Goal: Feedback & Contribution: Contribute content

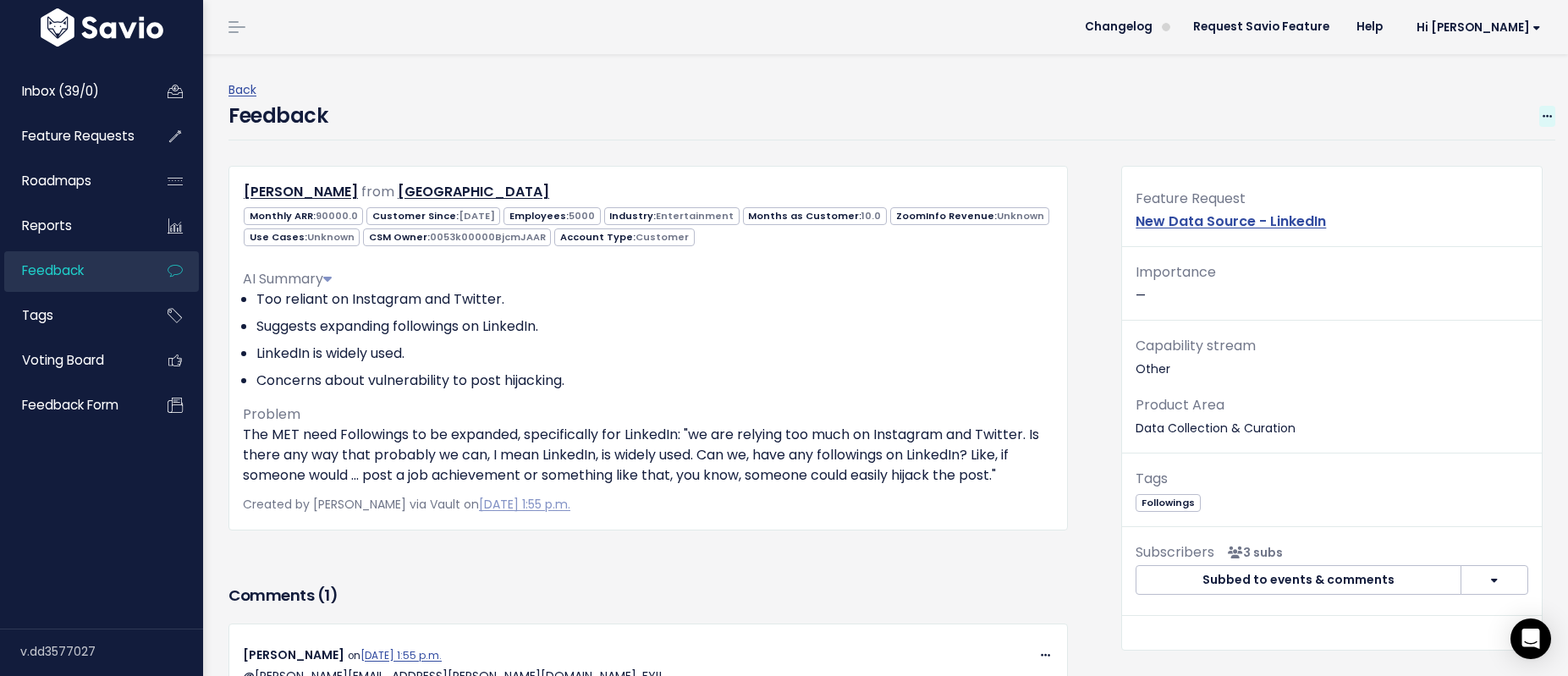
click at [1543, 114] on icon at bounding box center [1547, 117] width 10 height 11
click at [1506, 32] on span "Hi [PERSON_NAME]" at bounding box center [1479, 27] width 124 height 13
click at [1341, 113] on div "Feedback Edit Restore to Inbox Delete" at bounding box center [892, 121] width 1327 height 40
click at [1516, 30] on span "Hi [PERSON_NAME]" at bounding box center [1479, 27] width 124 height 13
click at [1295, 79] on div "Back" at bounding box center [892, 90] width 1327 height 21
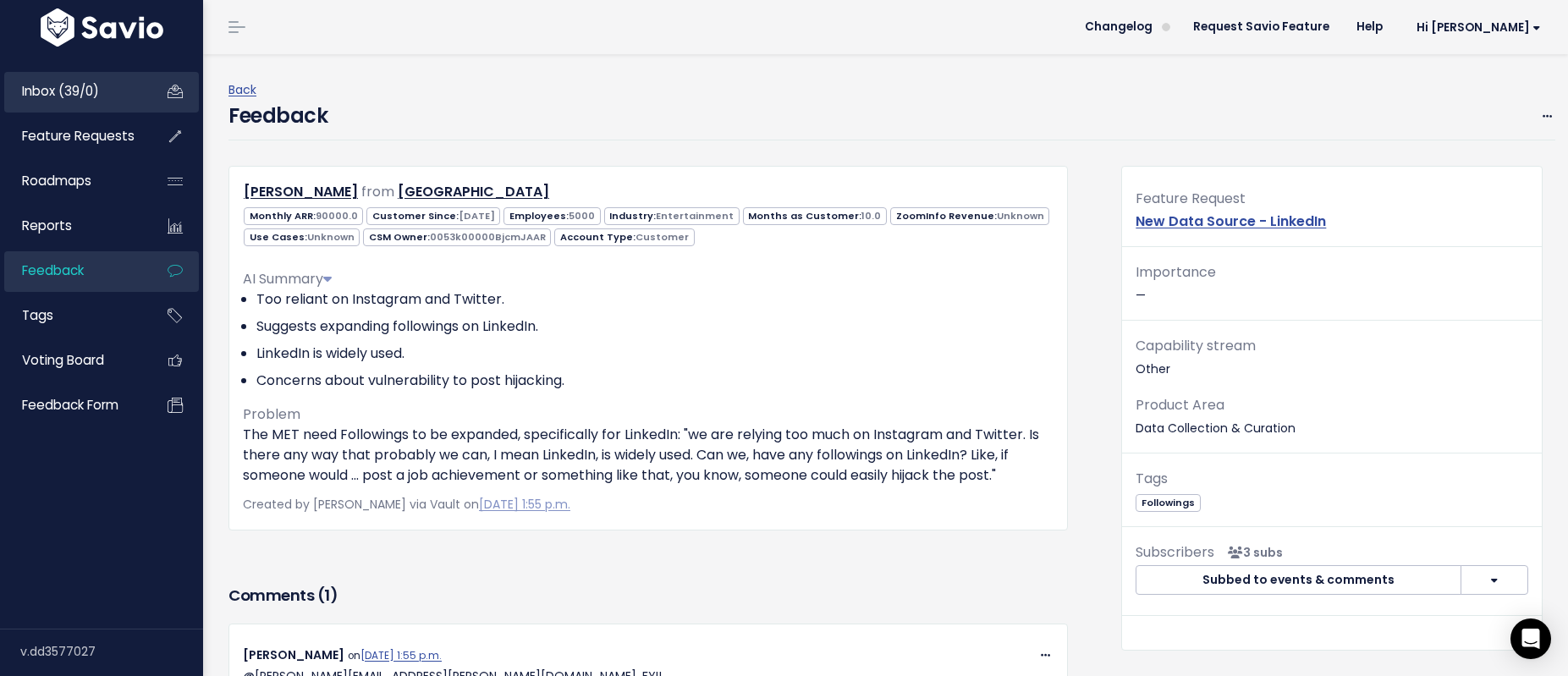
click at [78, 88] on span "Inbox (39/0)" at bounding box center [60, 91] width 77 height 17
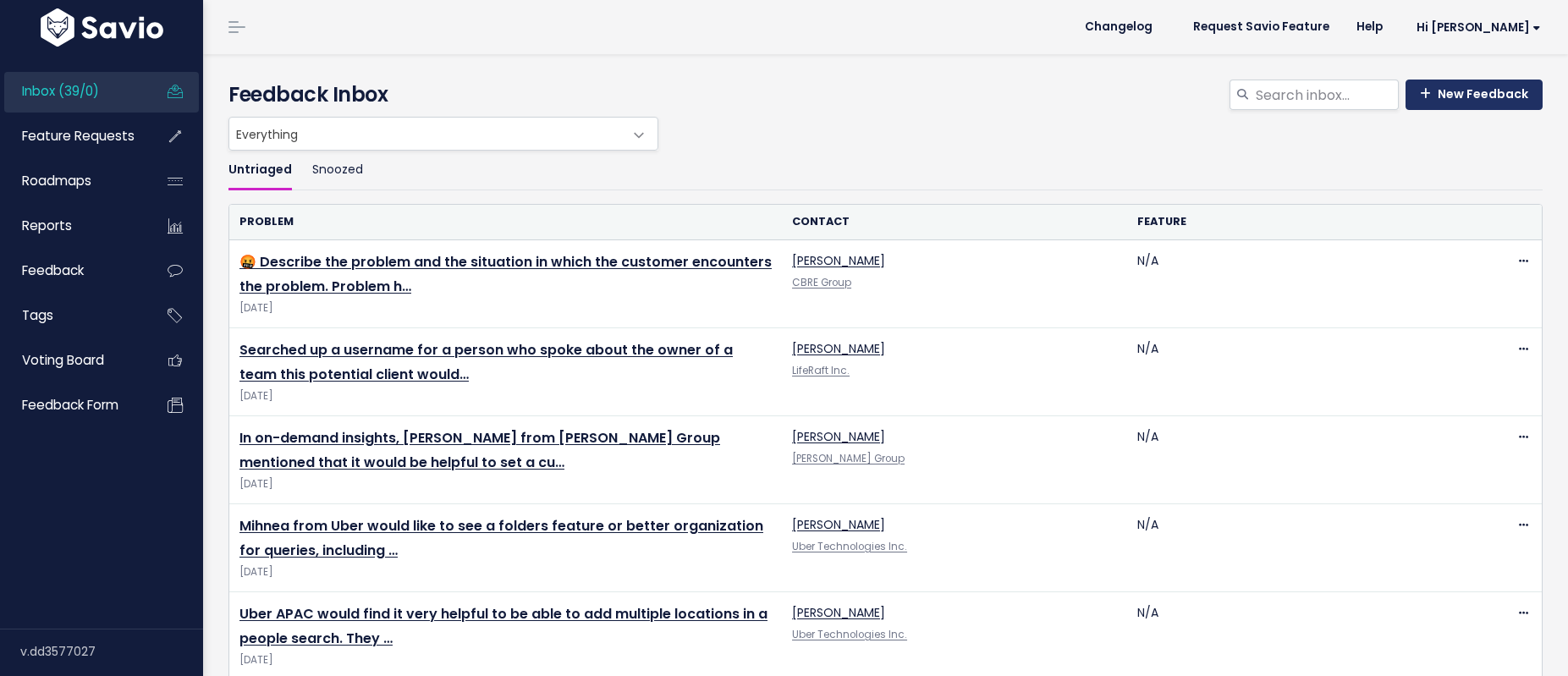
click at [1465, 88] on link "New Feedback" at bounding box center [1474, 94] width 137 height 31
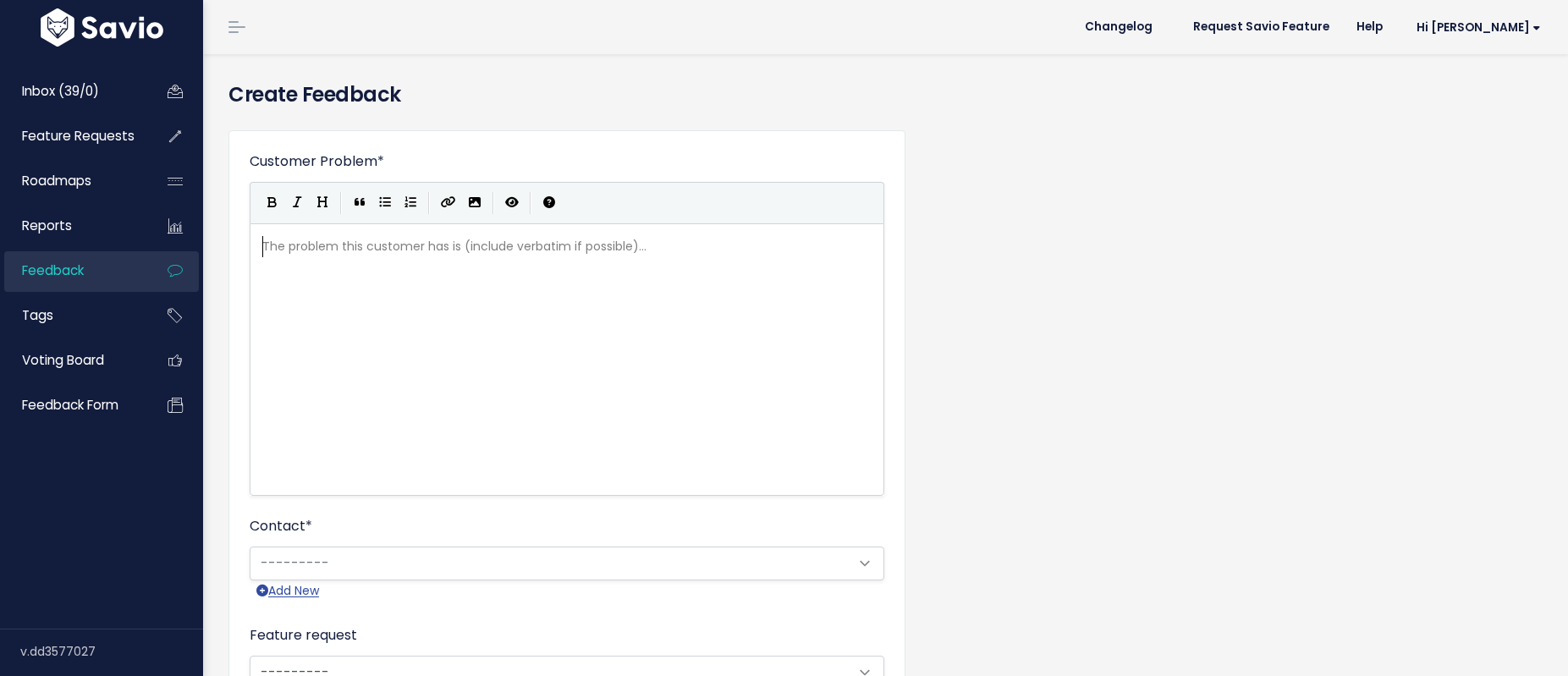
scroll to position [2, 0]
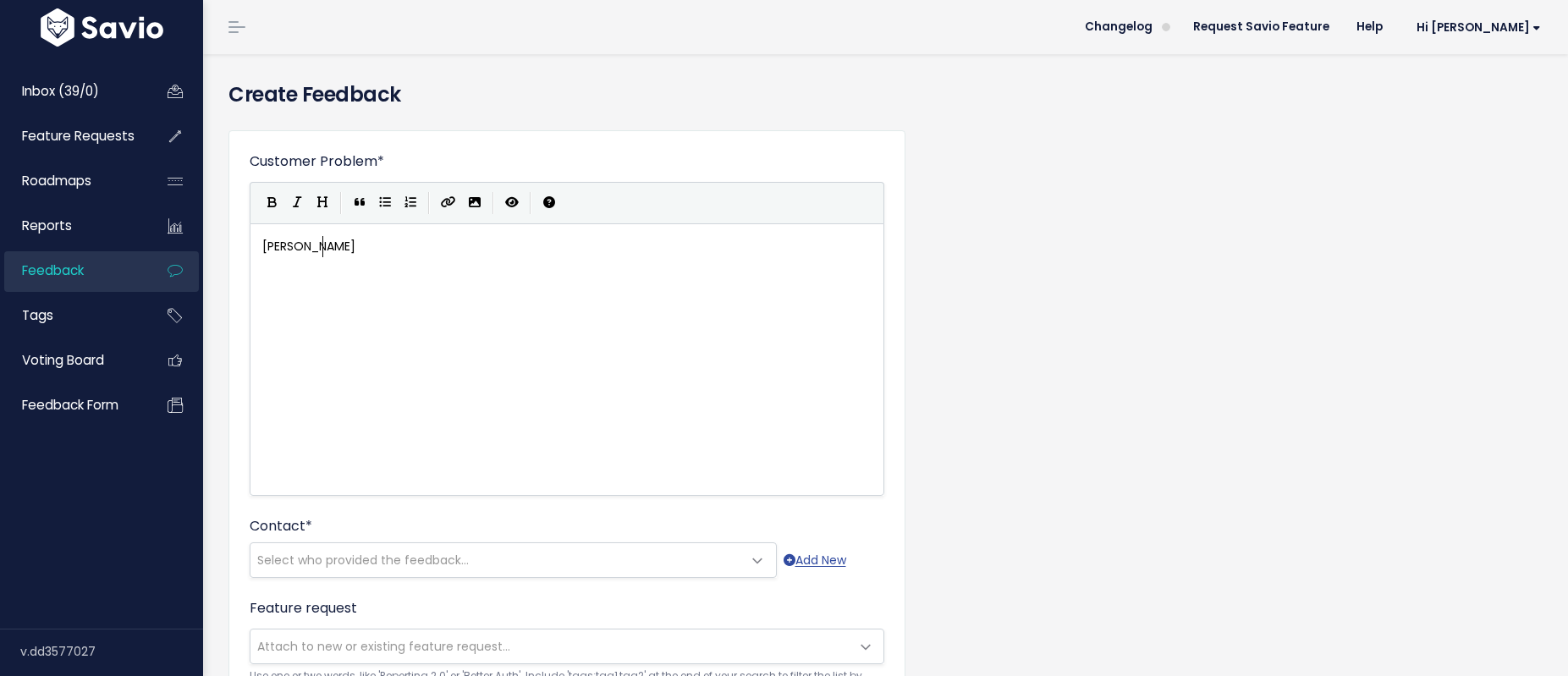
type textarea "[PERSON_NAME]"
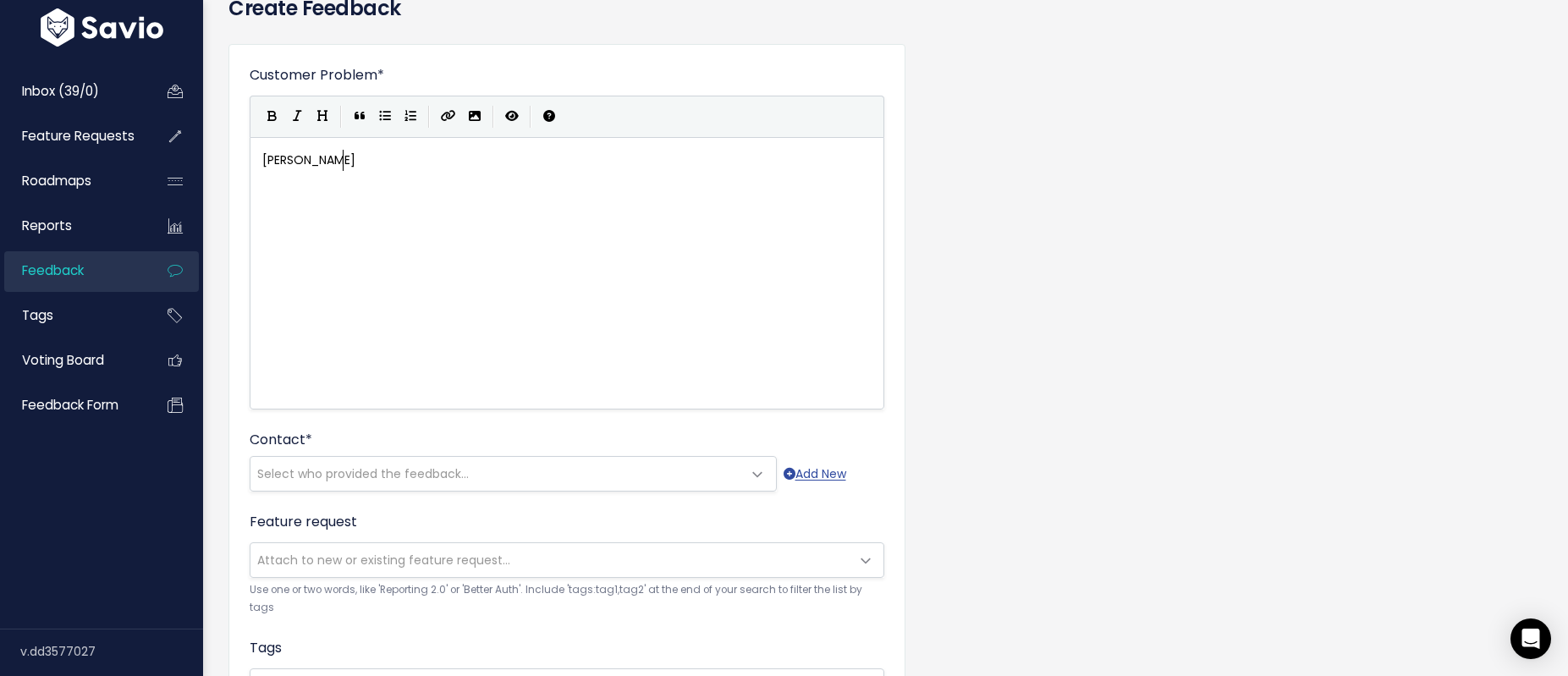
scroll to position [107, 0]
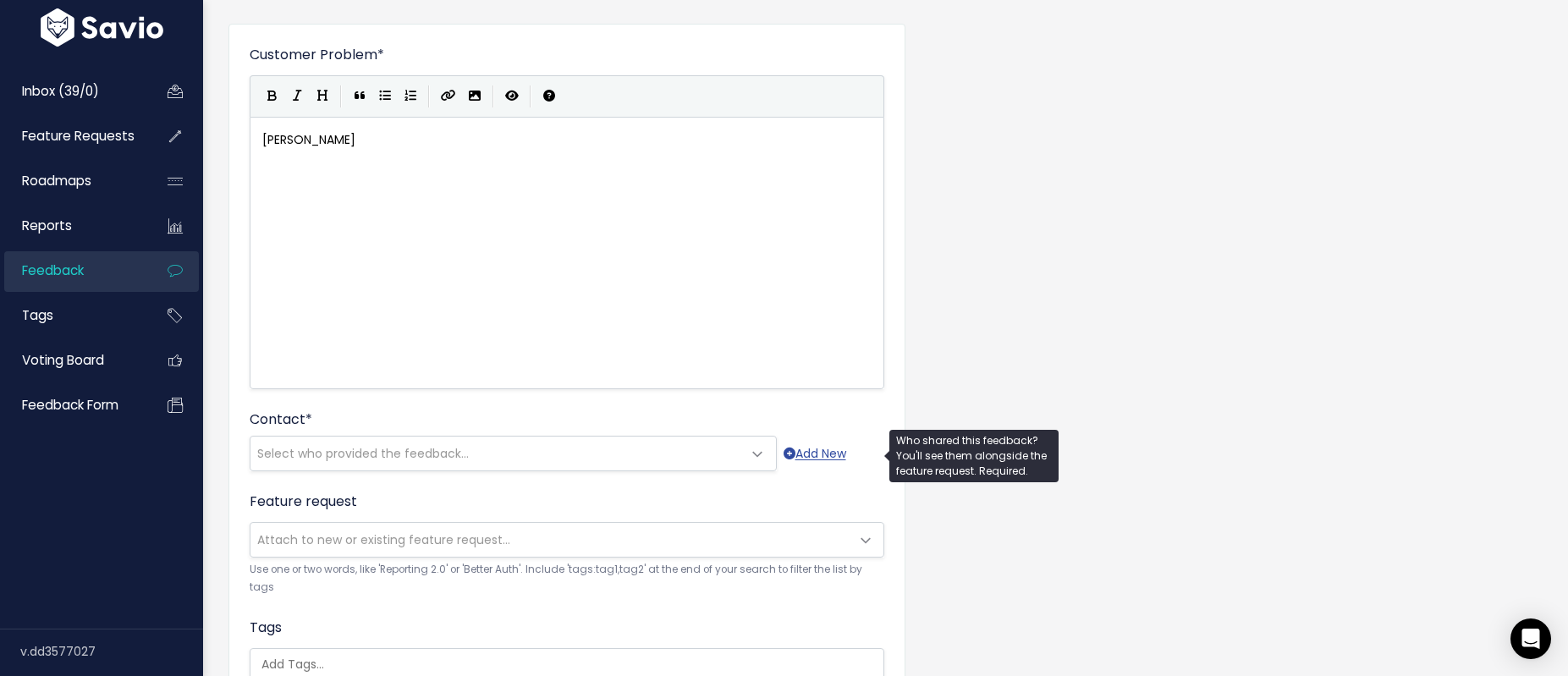
type textarea "omo"
click at [342, 456] on span "Select who provided the feedback..." at bounding box center [363, 453] width 211 height 17
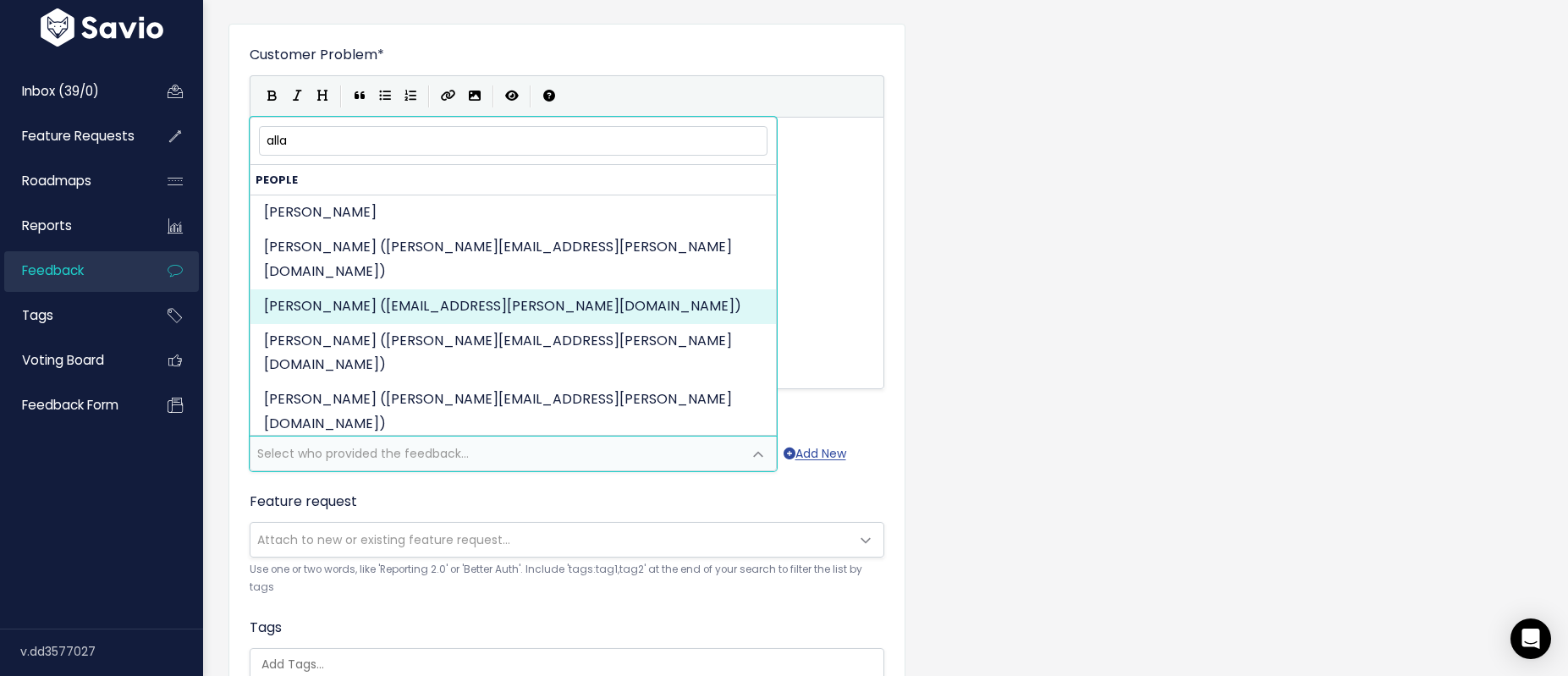
type input "alla"
select select "82972367"
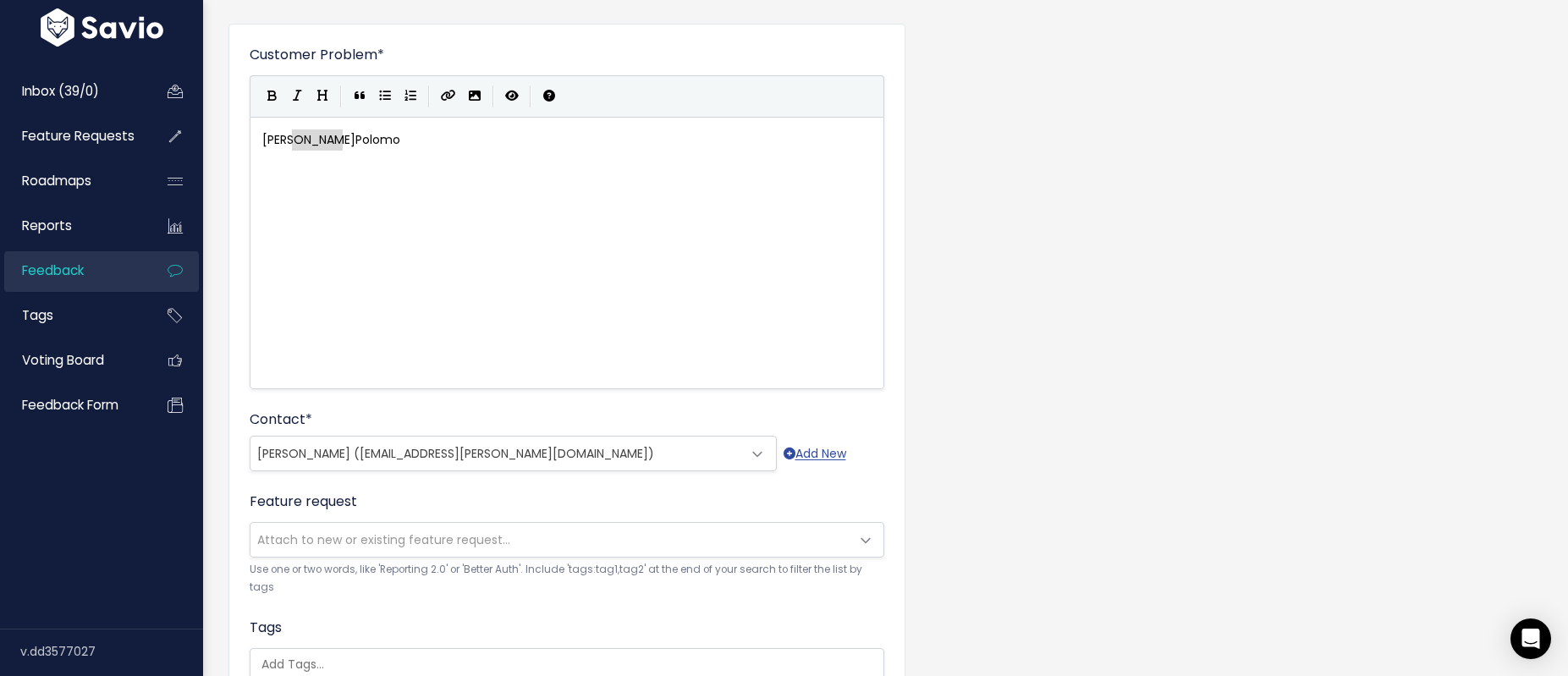
type textarea "Polomo"
drag, startPoint x: 364, startPoint y: 138, endPoint x: 297, endPoint y: 140, distance: 67.0
click at [338, 141] on span "Allan in terms of, in terms of advancements… I think that if we could really lo…" at bounding box center [573, 150] width 622 height 38
click at [294, 141] on span "Allan in terms of, in terms of advancements… I think that if we could really lo…" at bounding box center [573, 150] width 622 height 38
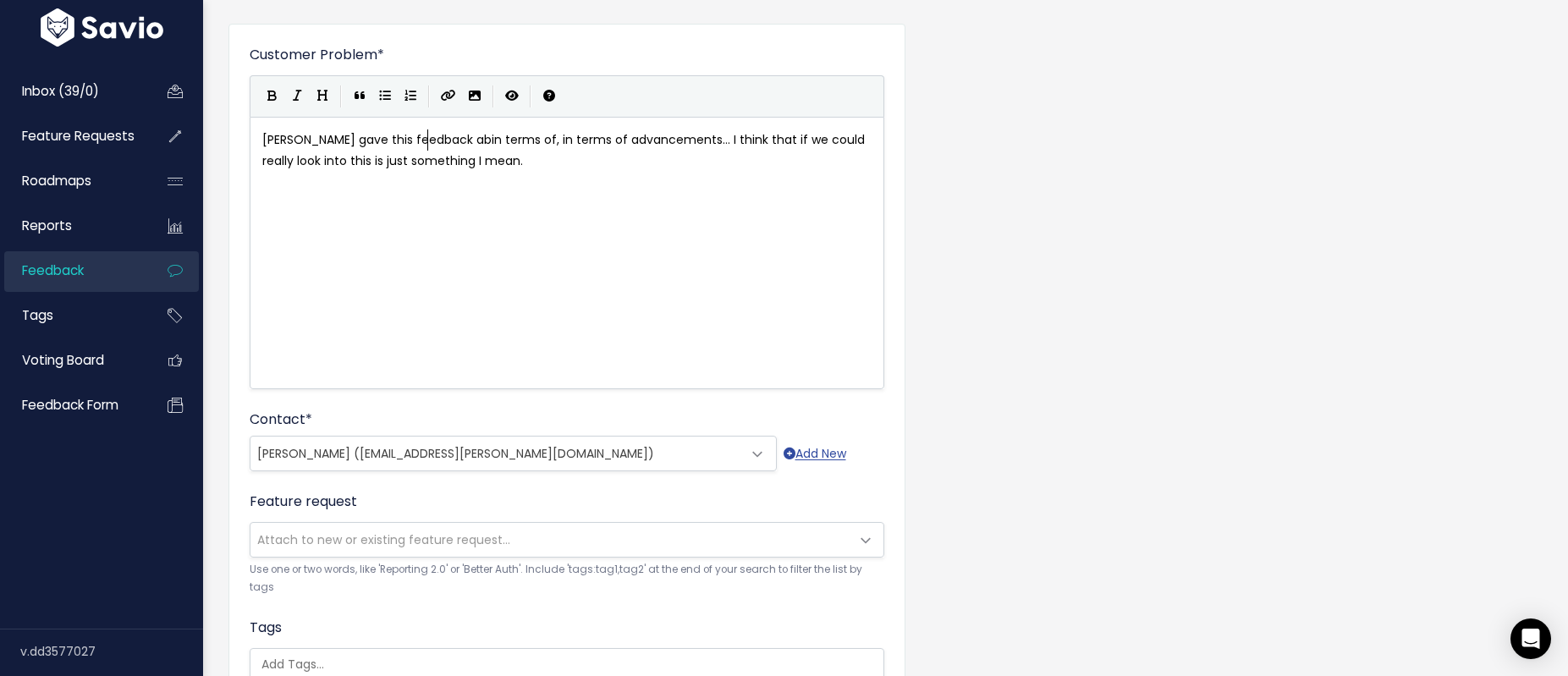
scroll to position [6, 150]
type textarea "gave this feedback about"
type textarea "when talking about Insights, but it applies to all data:"
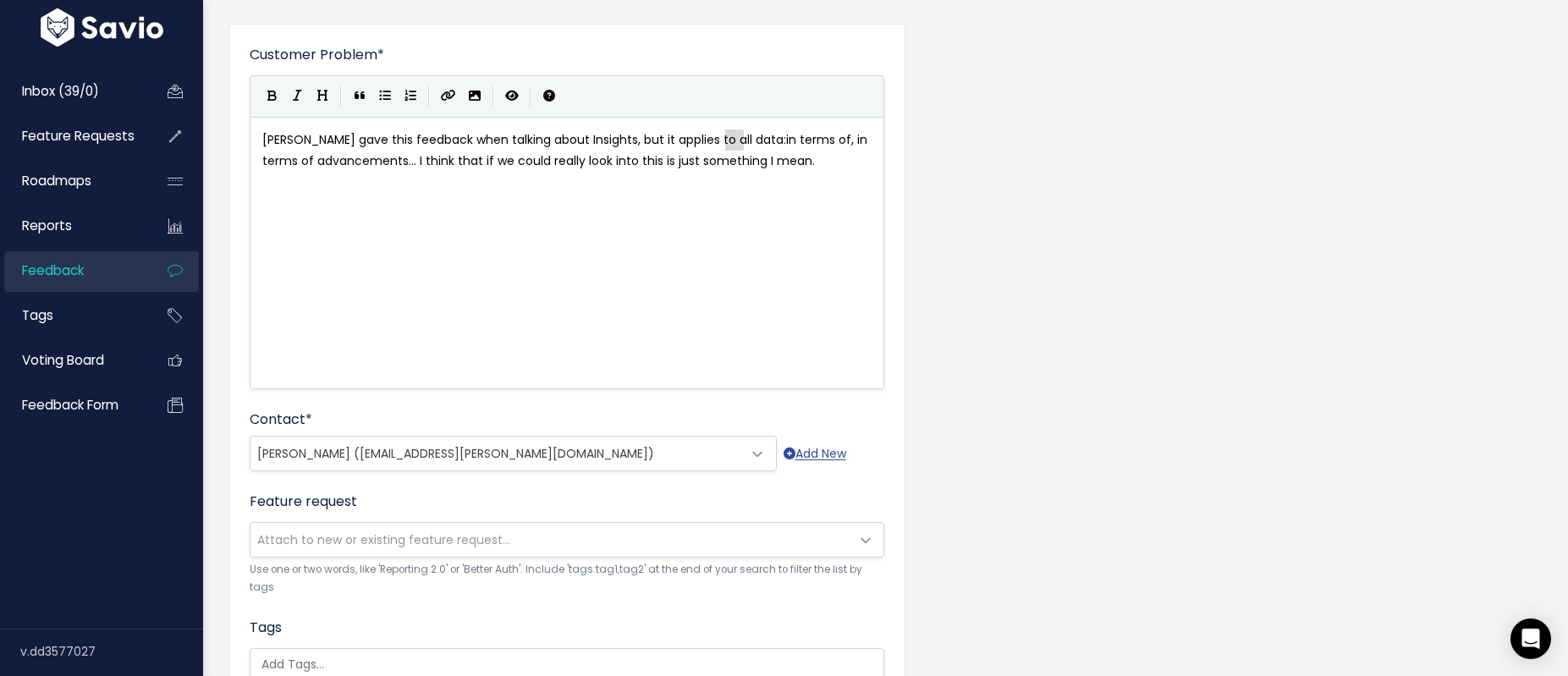
drag, startPoint x: 724, startPoint y: 139, endPoint x: 744, endPoint y: 144, distance: 20.6
type textarea "in t"
type textarea """
type textarea ""I"
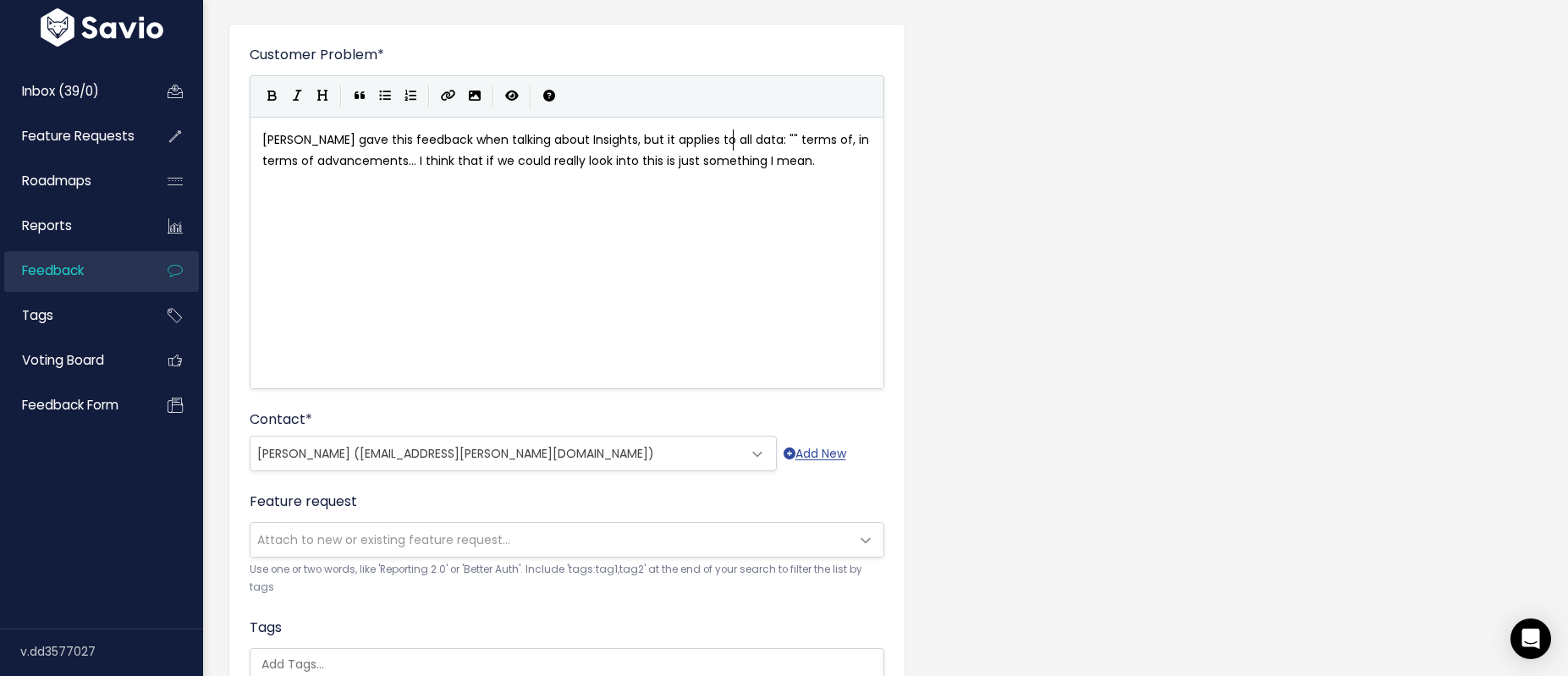
scroll to position [6, 6]
type textarea "In"
type textarea ", in terms of"
drag, startPoint x: 791, startPoint y: 140, endPoint x: 854, endPoint y: 143, distance: 63.1
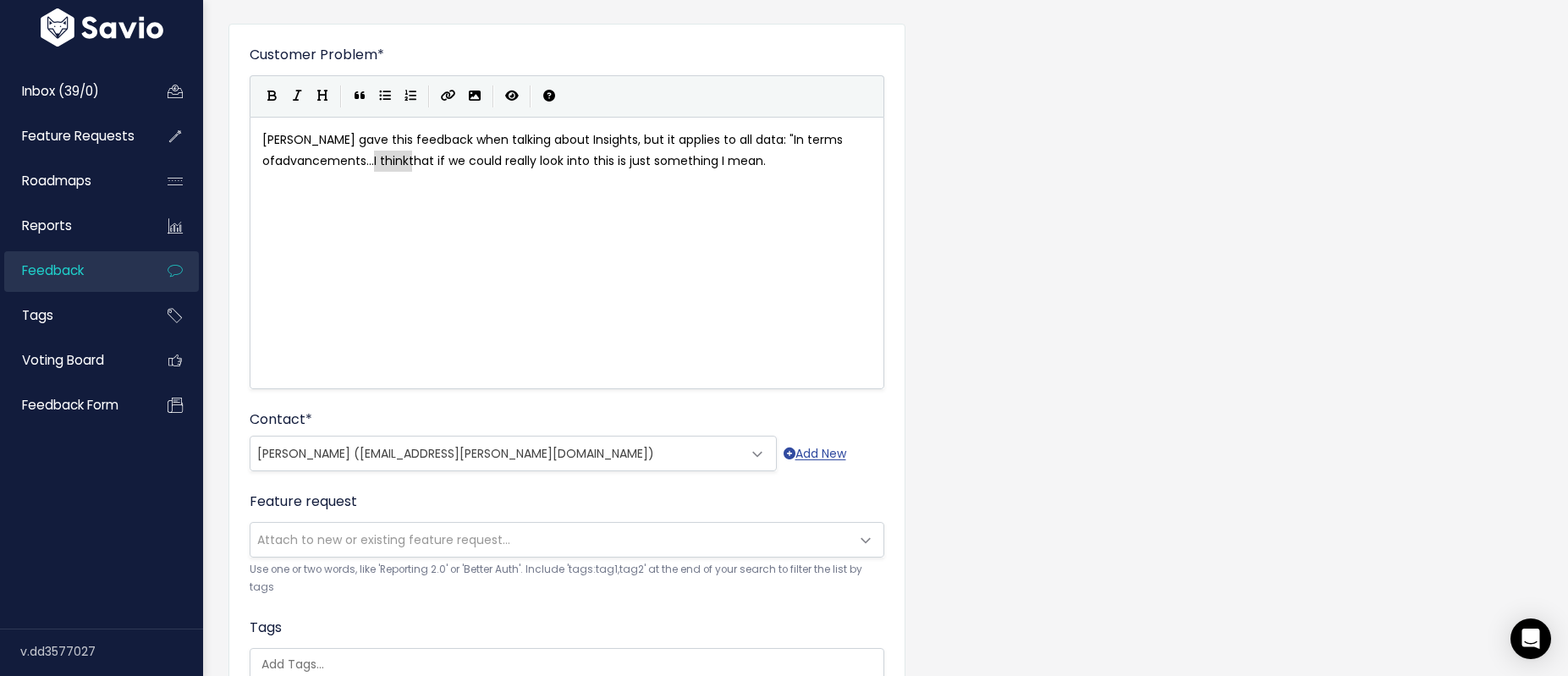
type textarea "I think that if we could really look into this is just something I mean."
drag, startPoint x: 374, startPoint y: 163, endPoint x: 787, endPoint y: 168, distance: 413.0
paste textarea
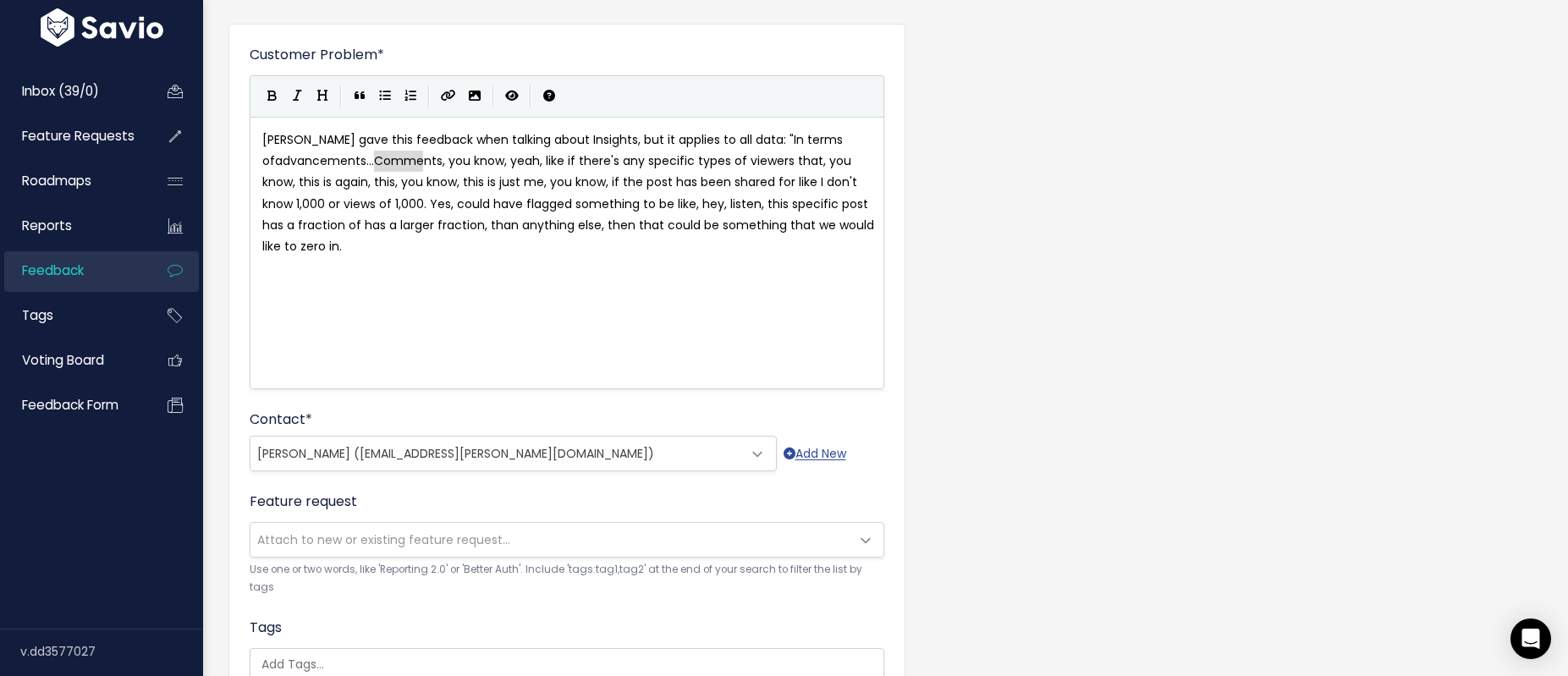
type textarea "Comments, you know,"
drag, startPoint x: 376, startPoint y: 163, endPoint x: 439, endPoint y: 165, distance: 63.0
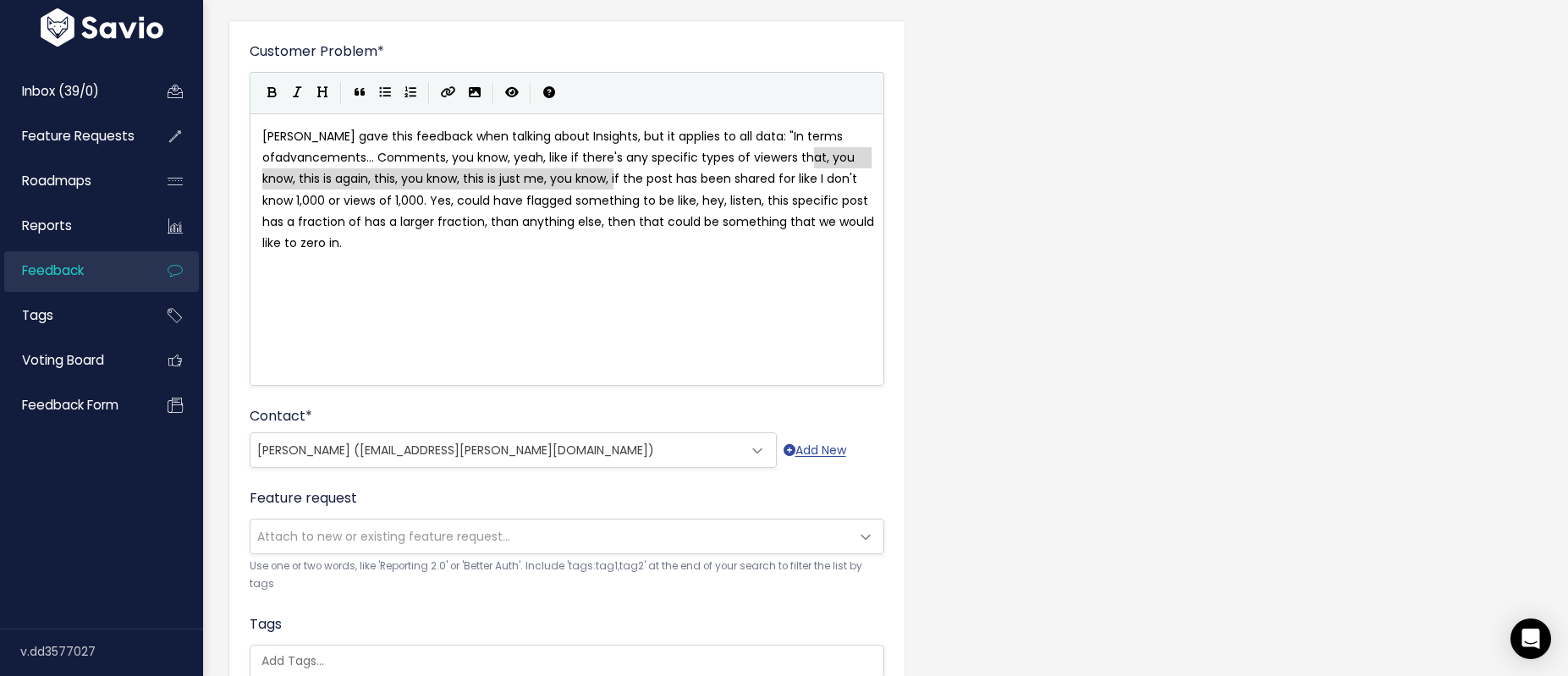
type textarea ", you know, this is again, this, you know, this is just me, you know, if"
drag, startPoint x: 814, startPoint y: 159, endPoint x: 617, endPoint y: 179, distance: 198.0
type textarea ", you know, yeah, like if there's any specific types of viewers that, you know,…"
drag, startPoint x: 440, startPoint y: 158, endPoint x: 582, endPoint y: 251, distance: 169.7
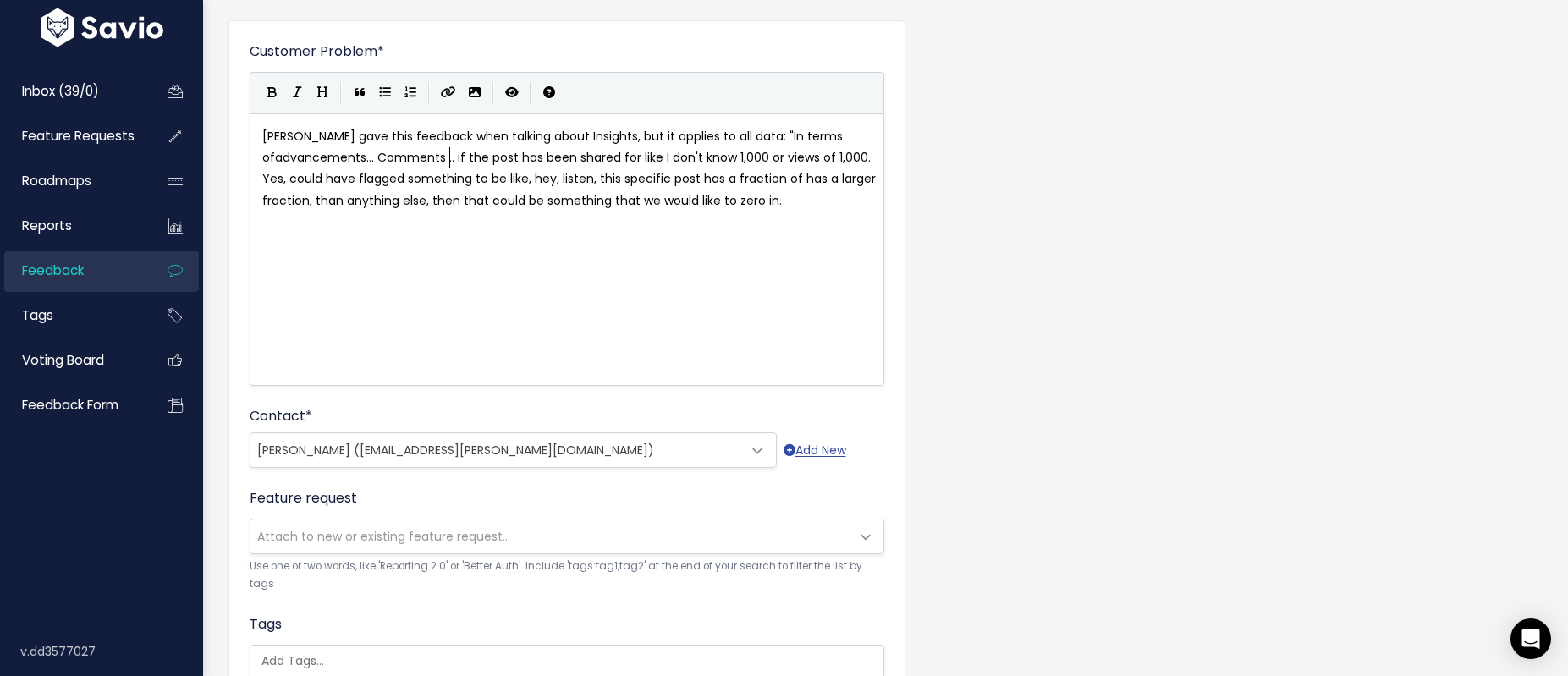
type textarea "...."
click at [294, 136] on span "Allan gave this feedback when talking about Insights, but it applies to all dat…" at bounding box center [570, 168] width 617 height 81
click at [701, 129] on span "Allan gave this feedback when talking about Insights, but it applies to all dat…" at bounding box center [570, 168] width 617 height 81
type textarea "content"
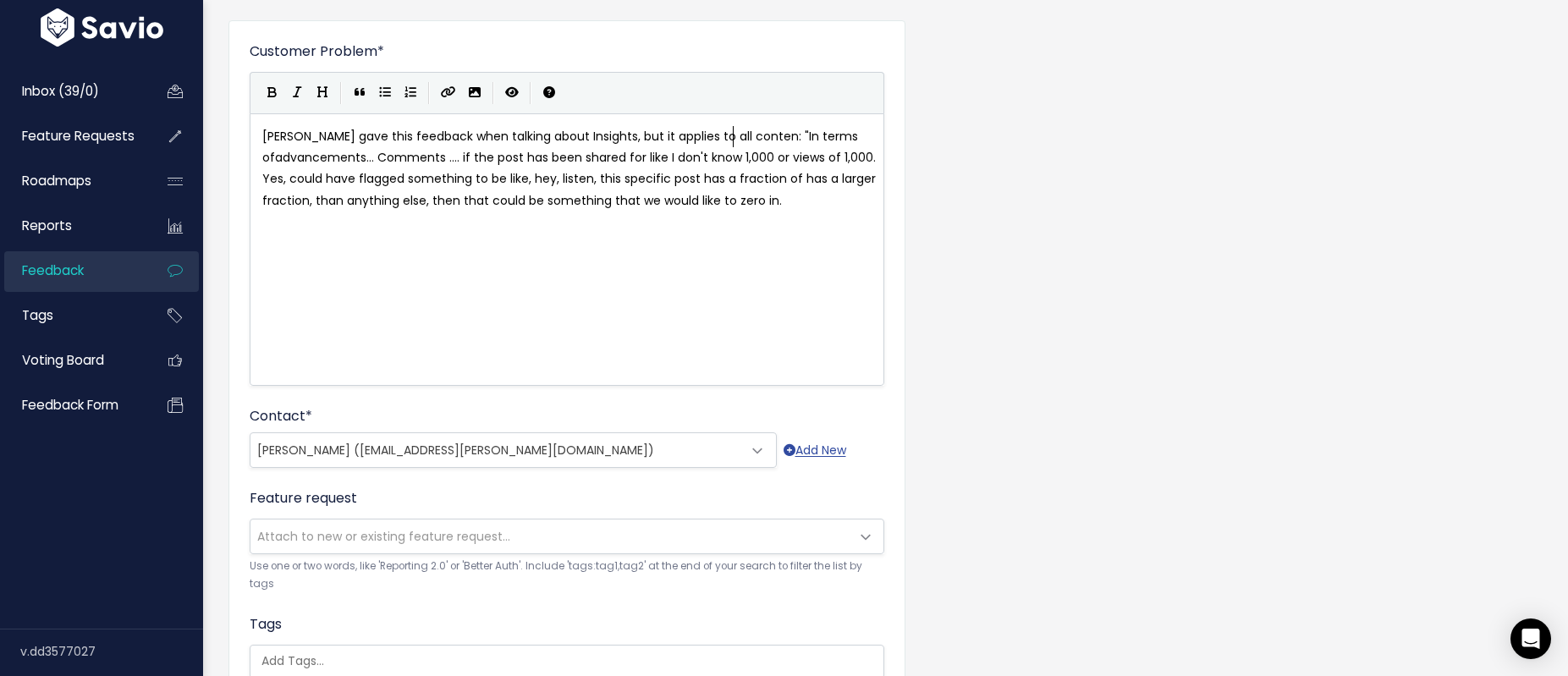
scroll to position [6, 45]
type textarea "Yes,"
drag, startPoint x: 287, startPoint y: 177, endPoint x: 258, endPoint y: 175, distance: 29.1
type textarea "."
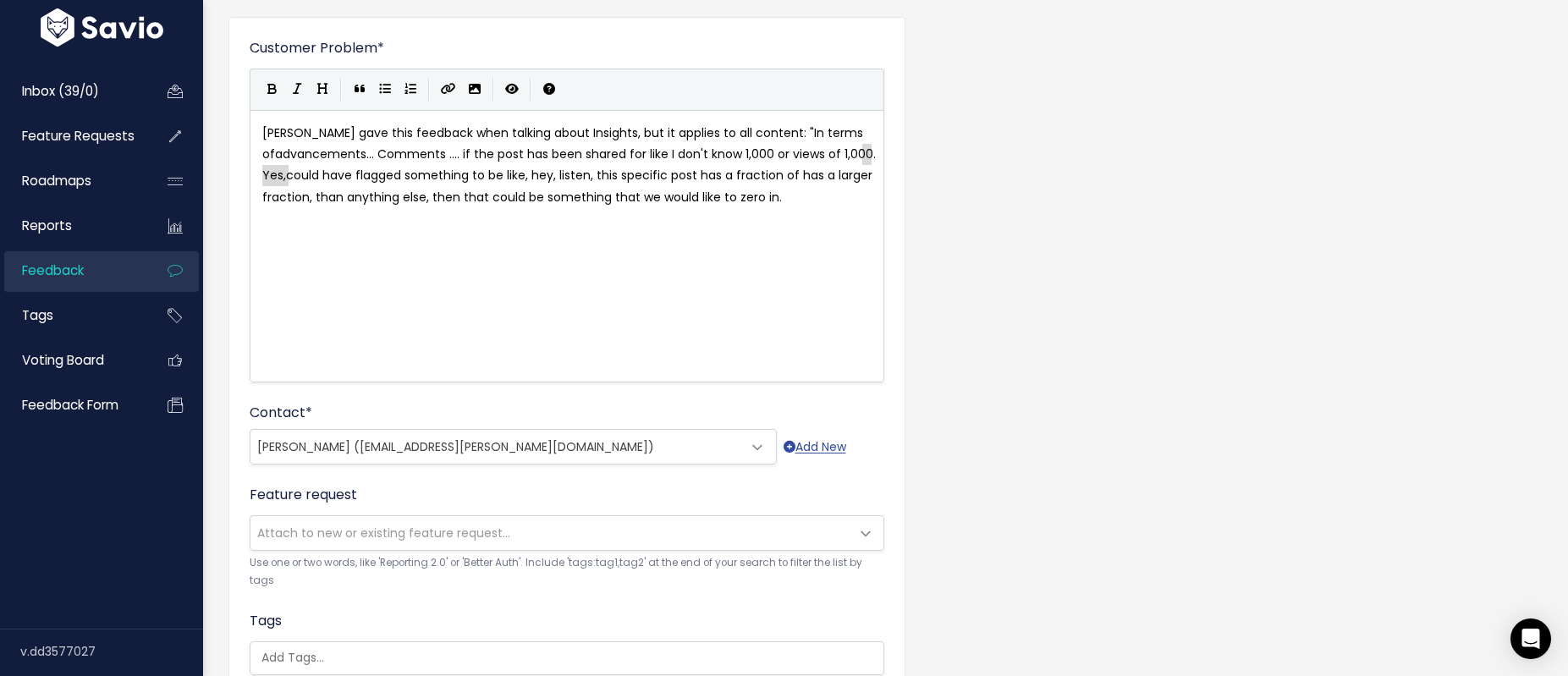
drag, startPoint x: 861, startPoint y: 153, endPoint x: 287, endPoint y: 178, distance: 574.5
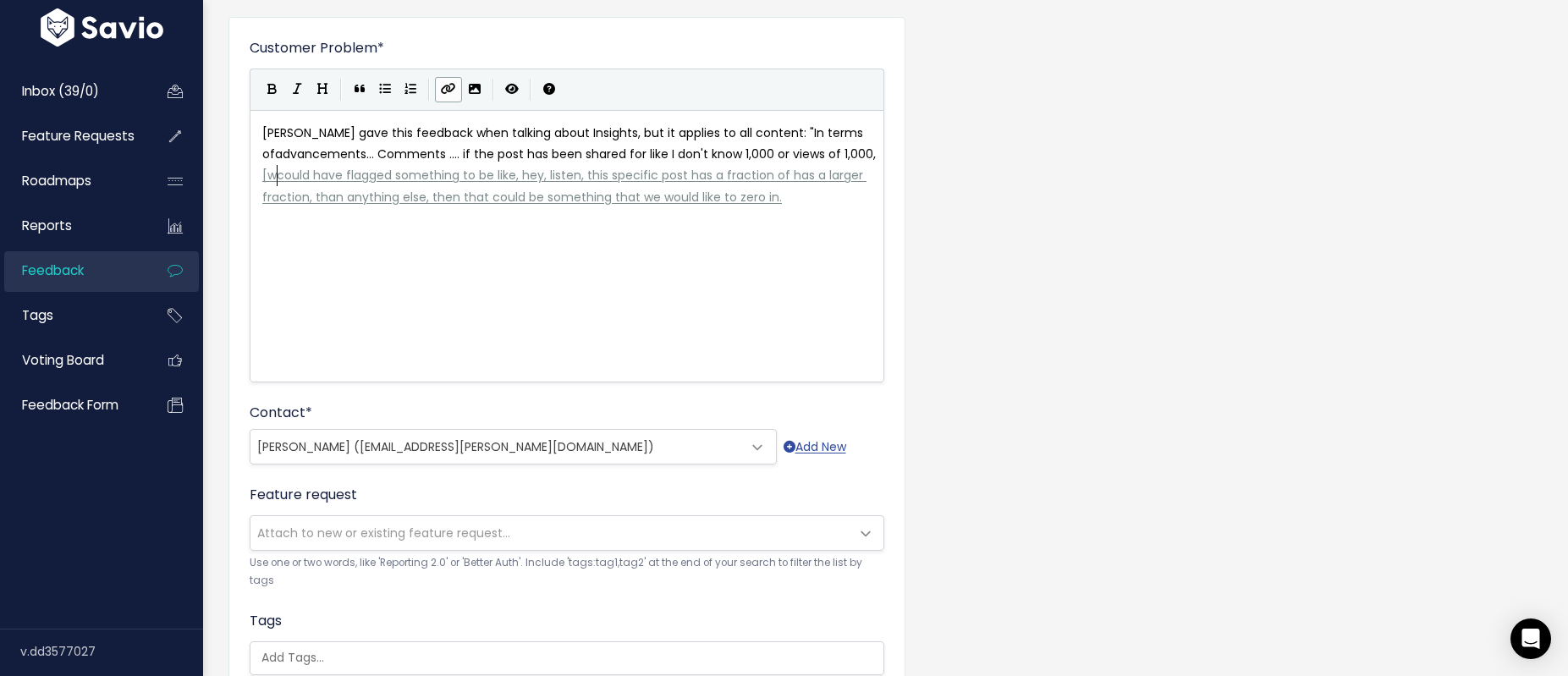
scroll to position [6, 27]
type textarea ", [we]"
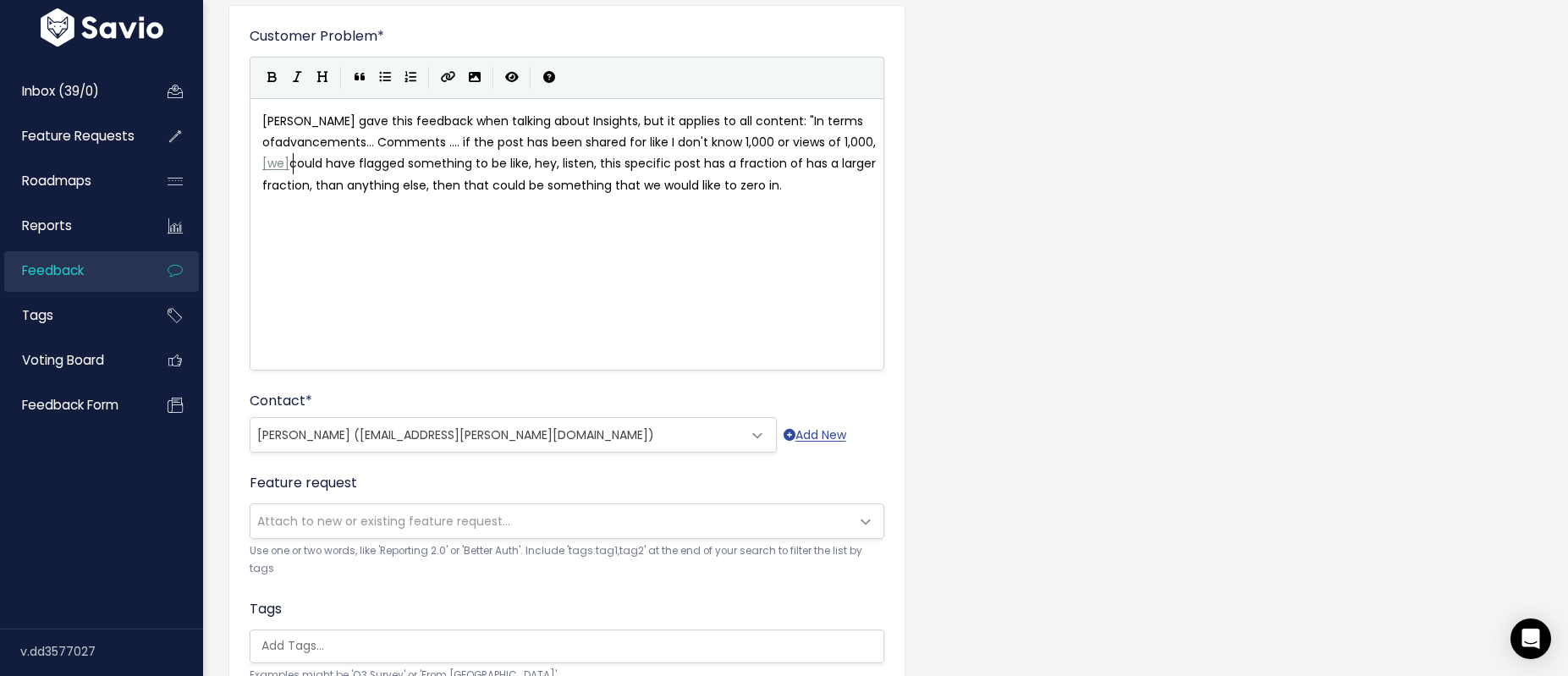
scroll to position [135, 0]
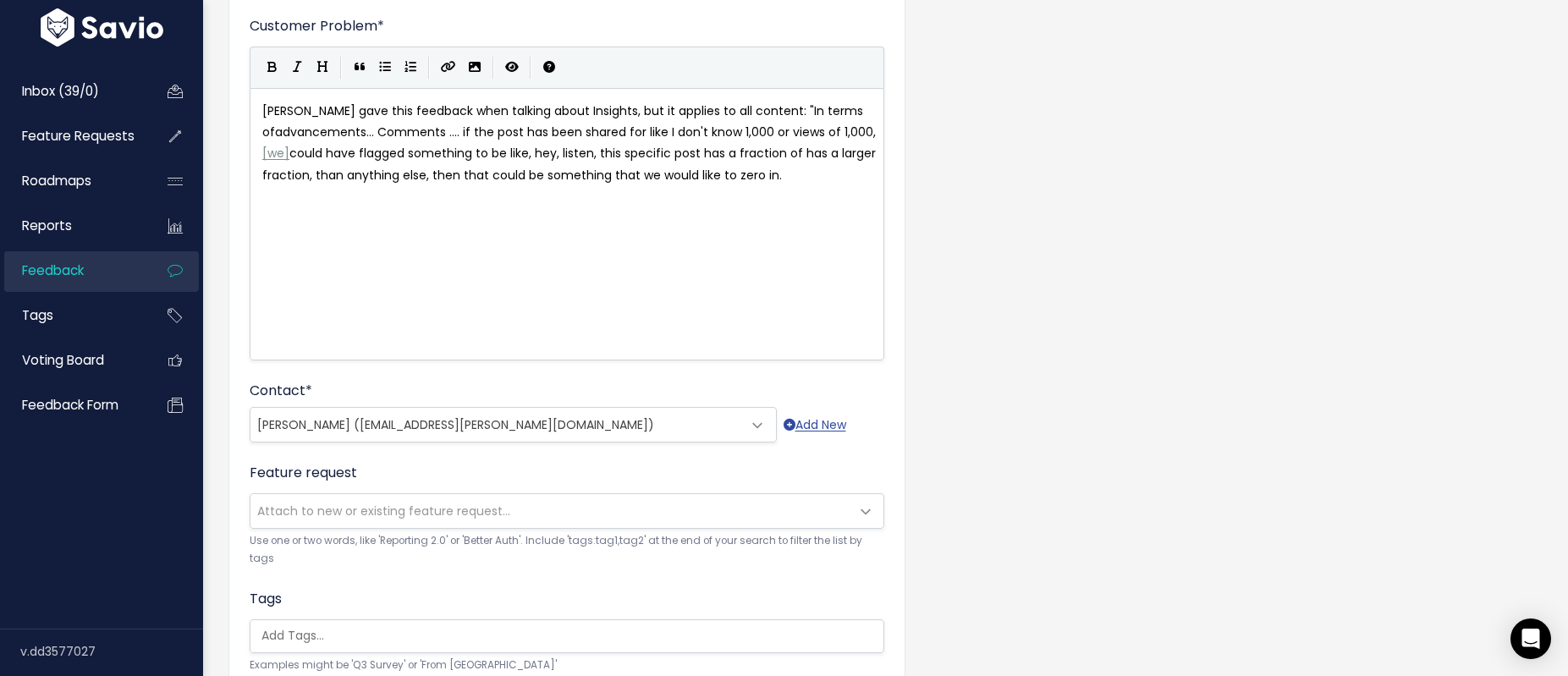
click at [280, 151] on span "we" at bounding box center [275, 153] width 17 height 17
drag, startPoint x: 290, startPoint y: 155, endPoint x: 253, endPoint y: 155, distance: 37.0
type textarea "e"
type textarea "we"
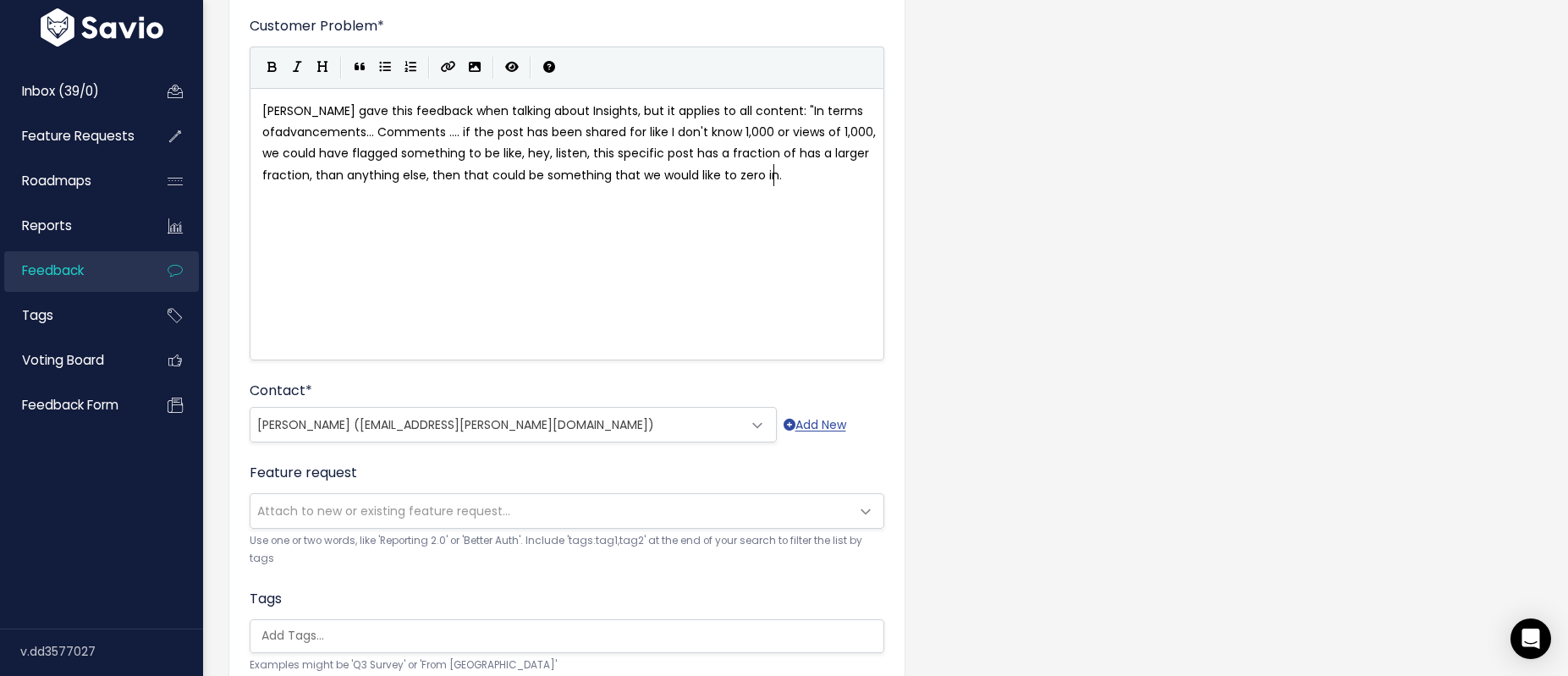
click at [784, 176] on pre "Allan gave this feedback when talking about Insights, but it applies to all con…" at bounding box center [573, 143] width 629 height 86
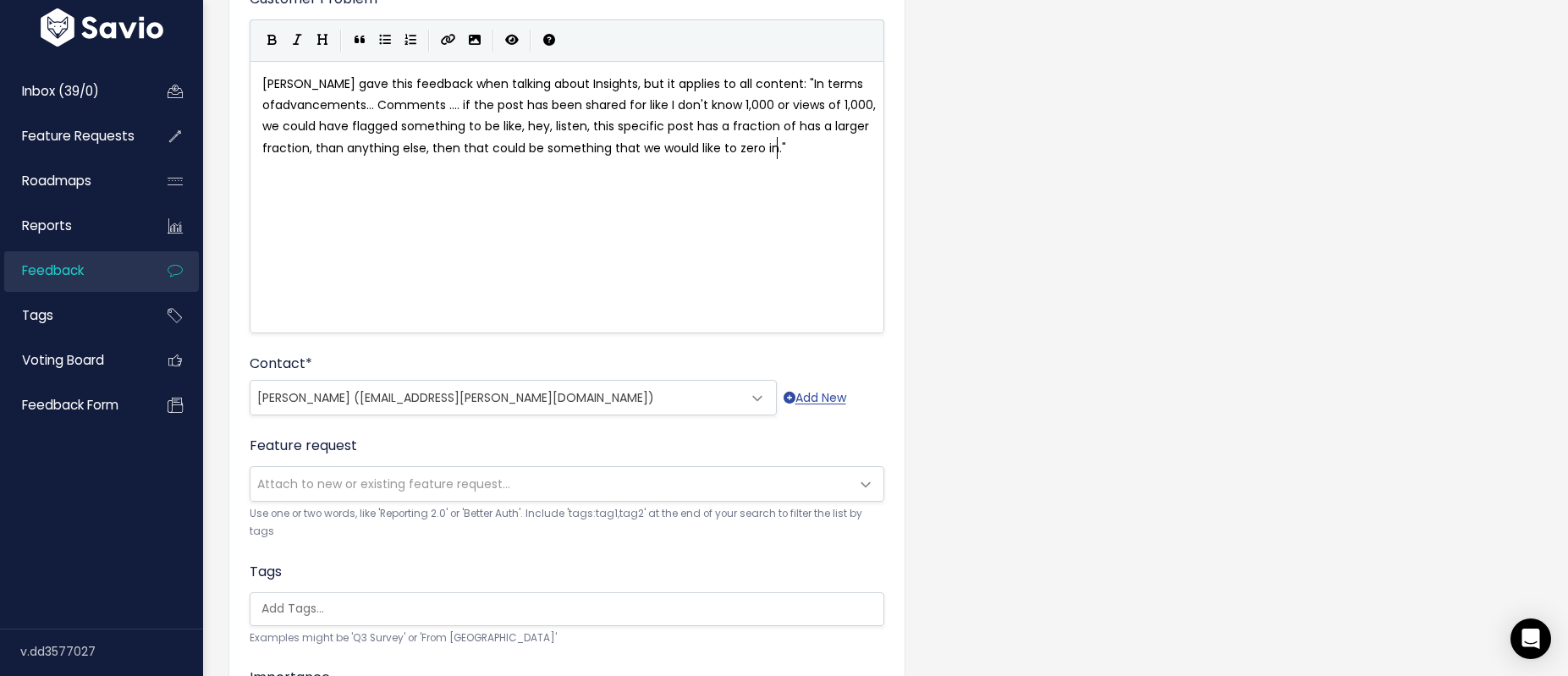
type textarea """
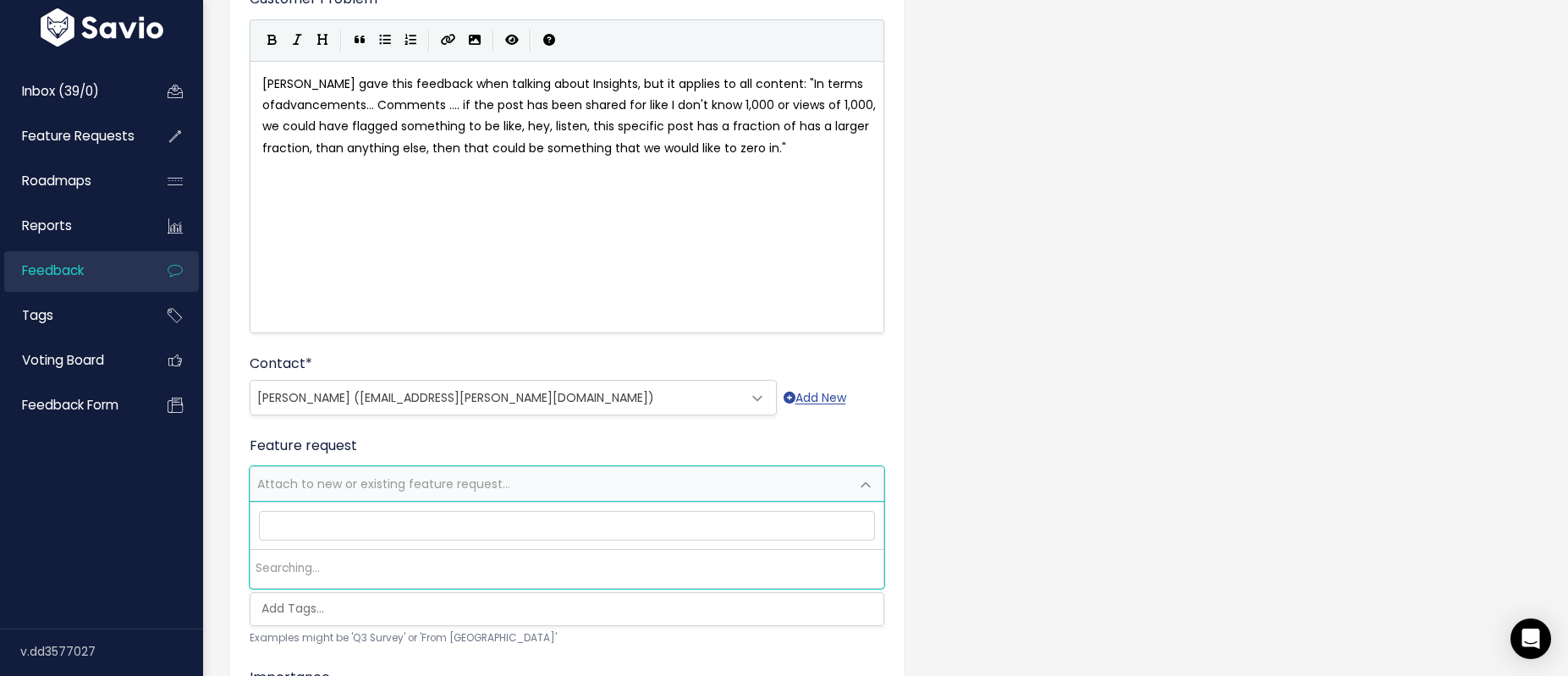
click at [412, 480] on span "Attach to new or existing feature request..." at bounding box center [384, 483] width 253 height 17
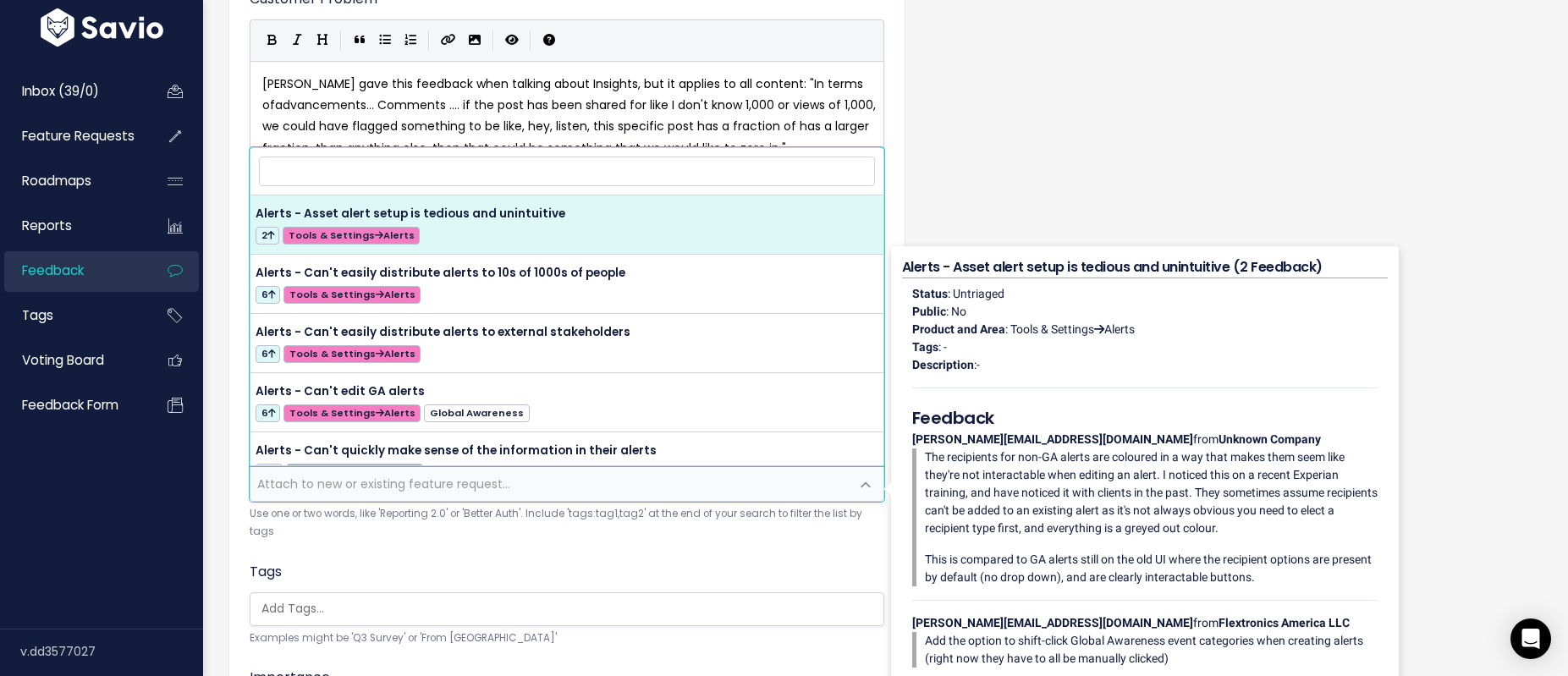
click at [385, 178] on input "search" at bounding box center [566, 171] width 616 height 30
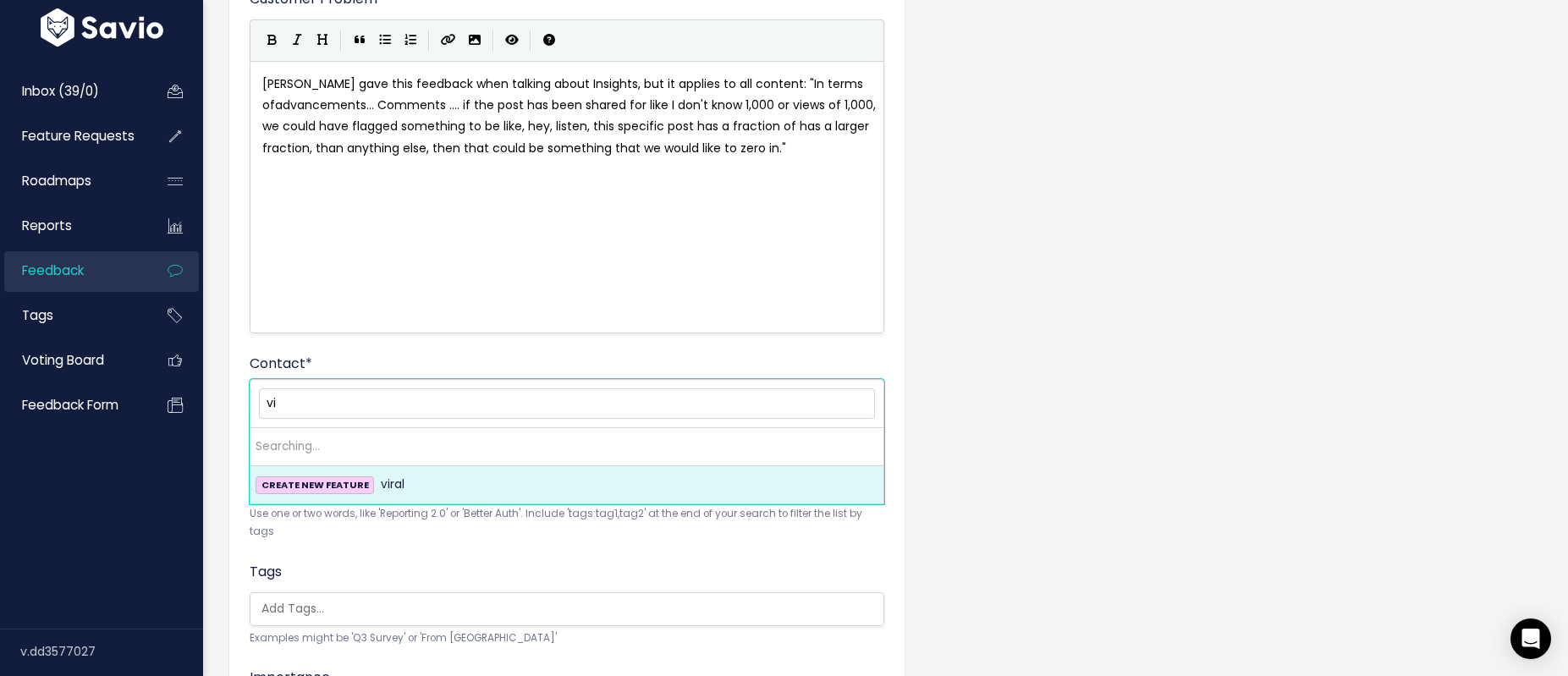
type input "v"
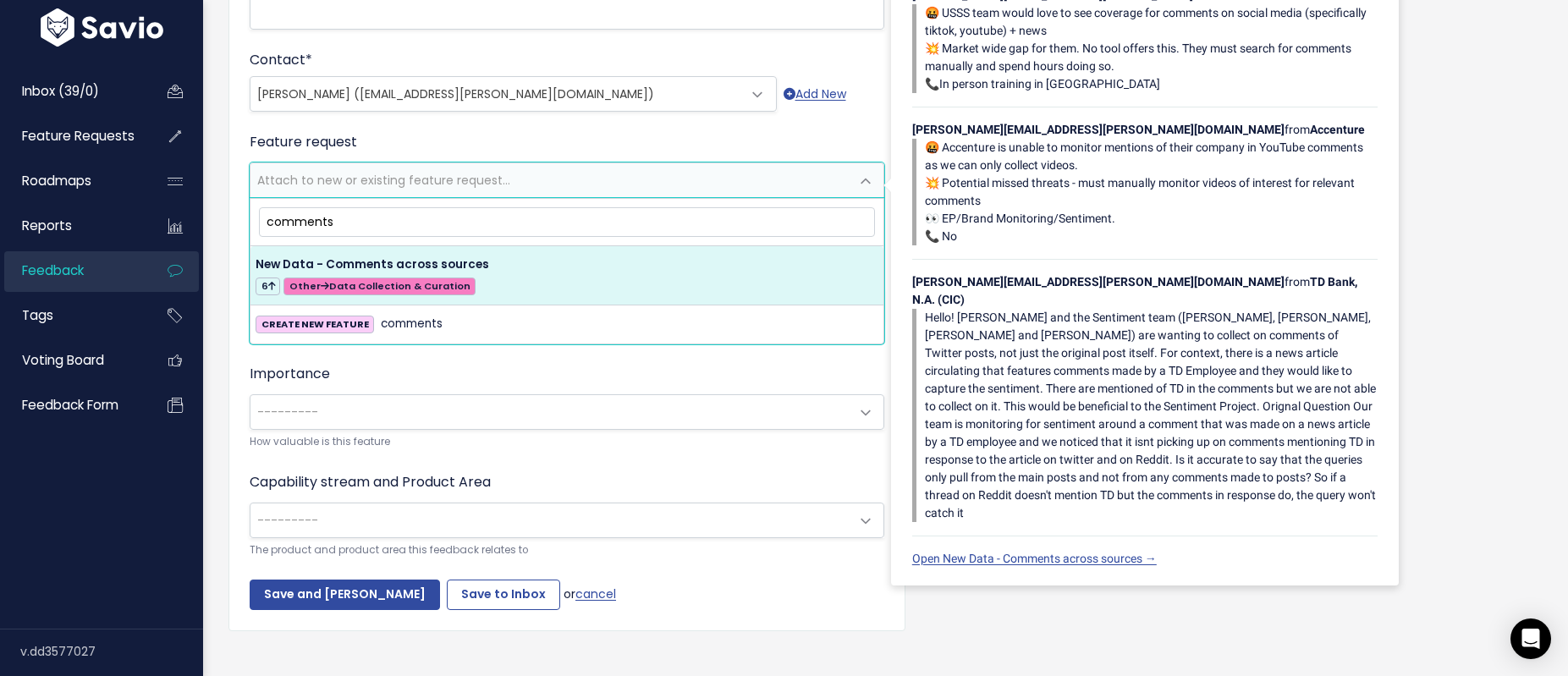
scroll to position [467, 0]
click at [314, 222] on input "comments" at bounding box center [566, 221] width 616 height 30
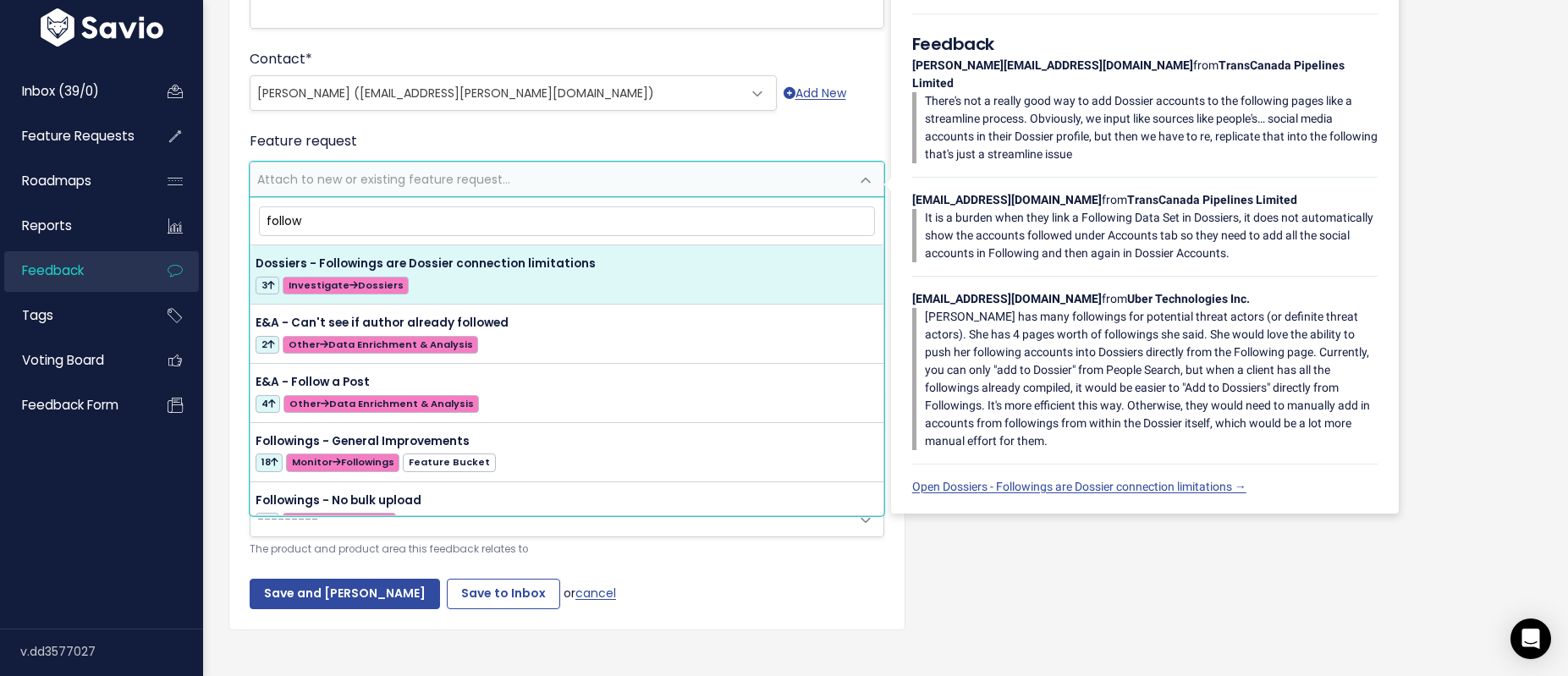
click at [278, 214] on input "follow" at bounding box center [566, 221] width 616 height 30
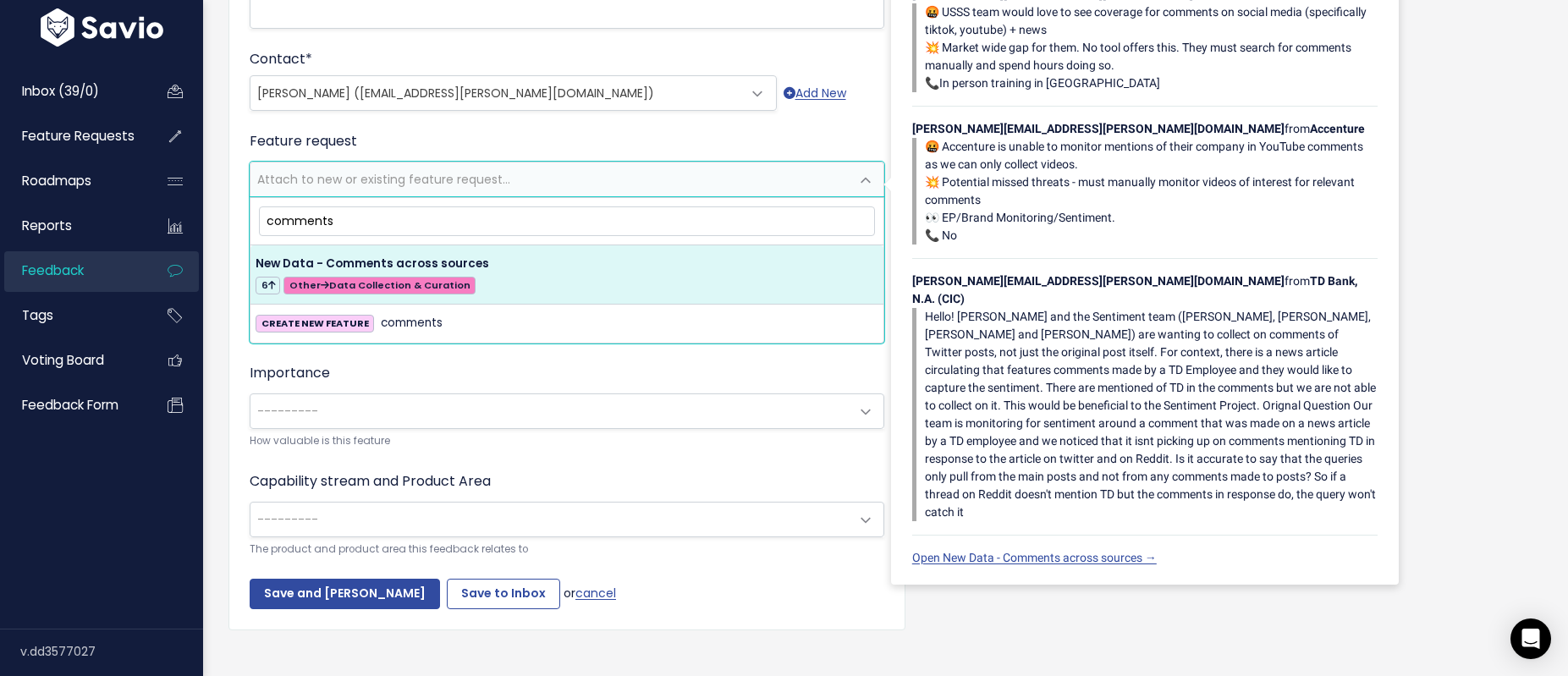
type input "comments"
select select "56877"
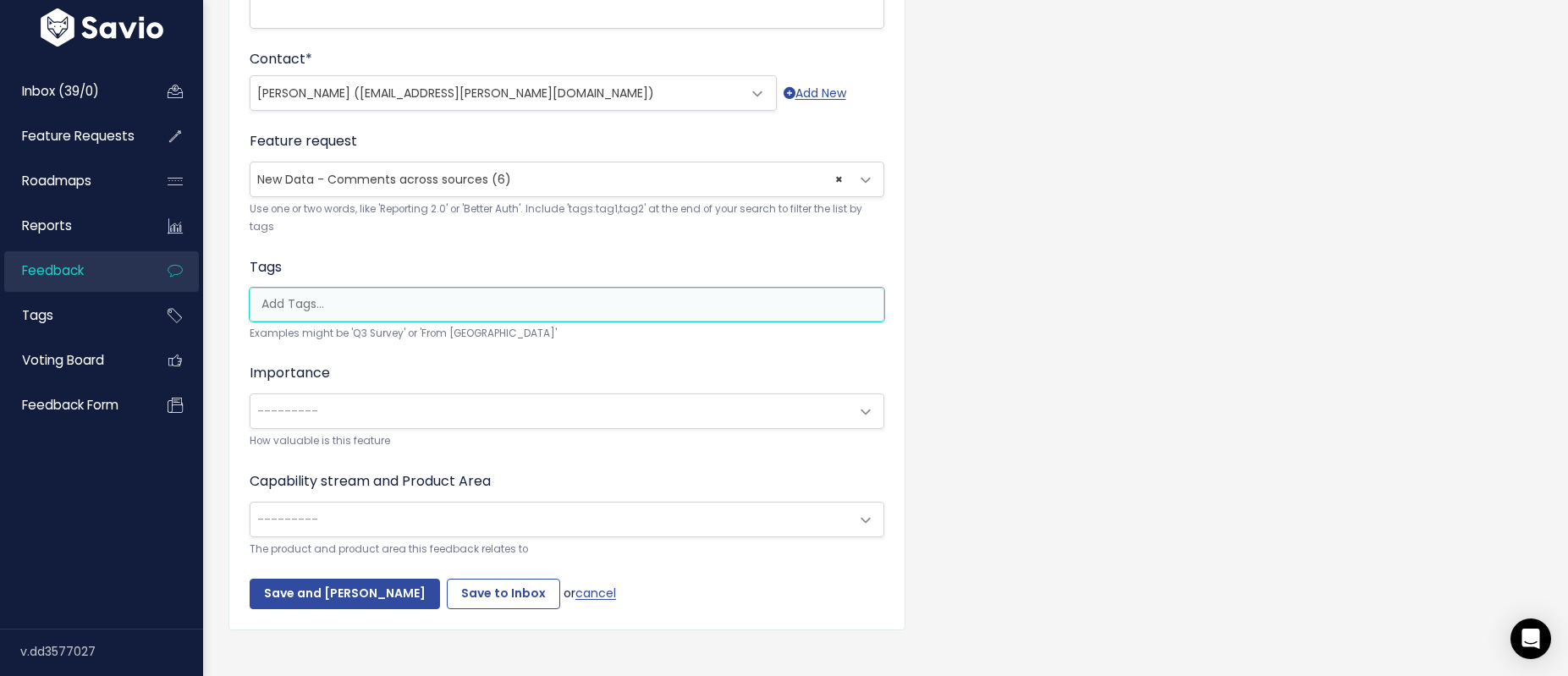
scroll to position [0, 4]
click at [328, 317] on ul at bounding box center [567, 304] width 633 height 32
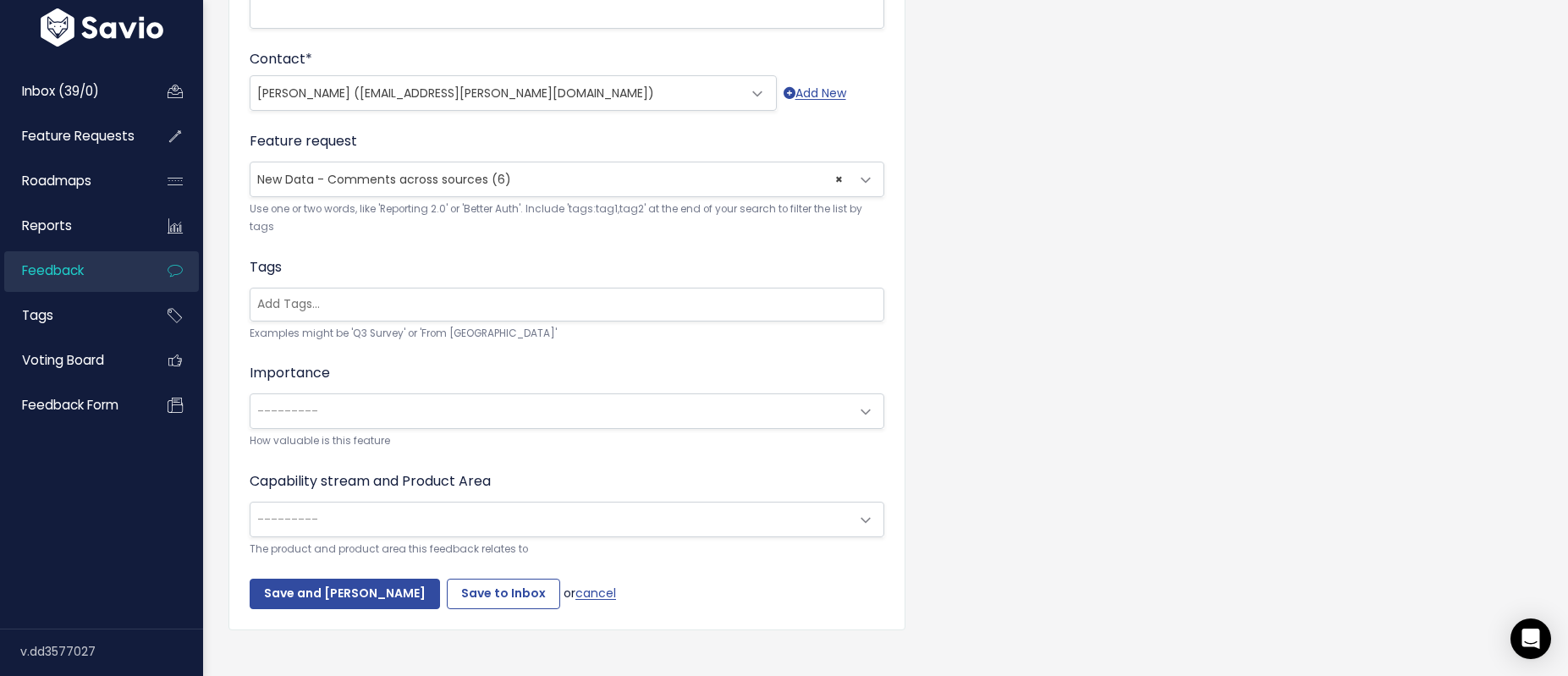
click at [358, 266] on div "Tags Examples might be 'Q3 Survey' or 'From Skype'" at bounding box center [567, 300] width 635 height 86
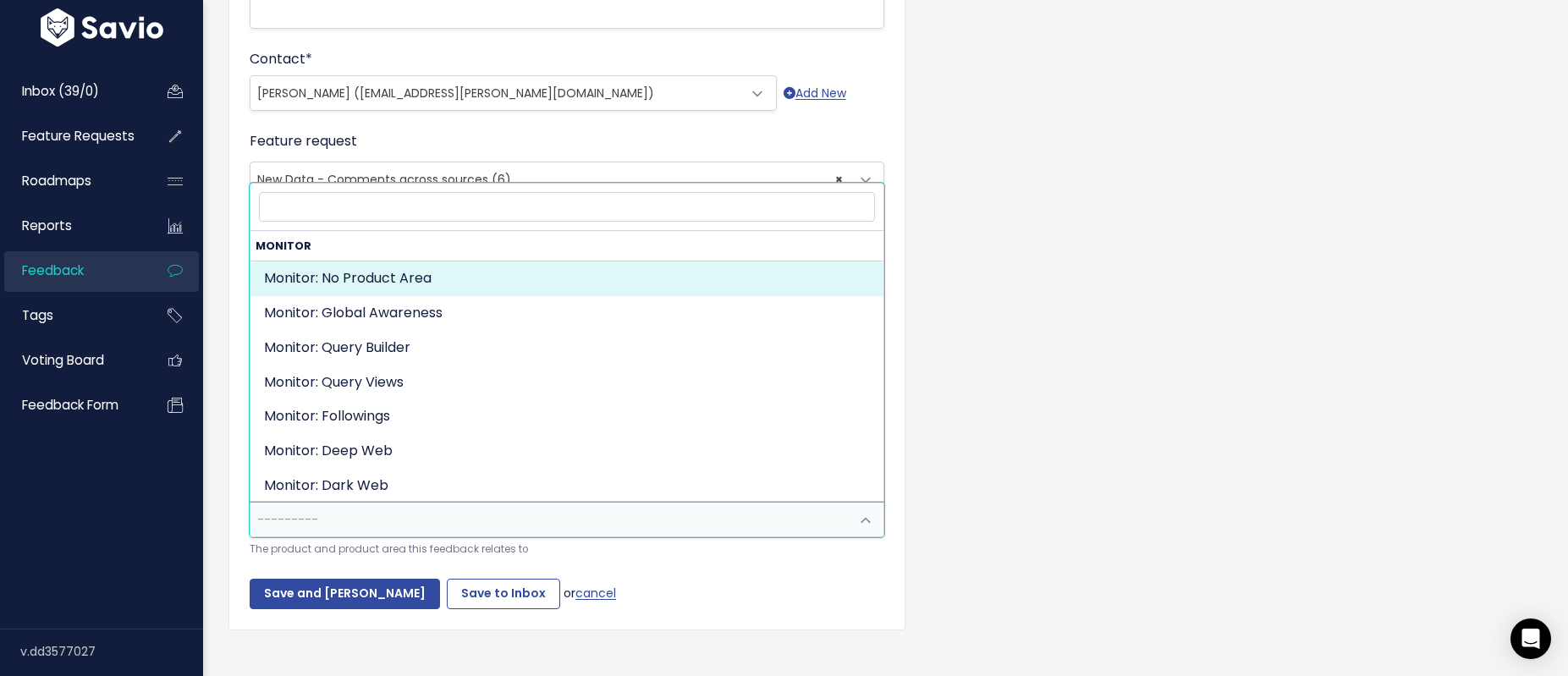
click at [307, 515] on span "---------" at bounding box center [288, 519] width 61 height 17
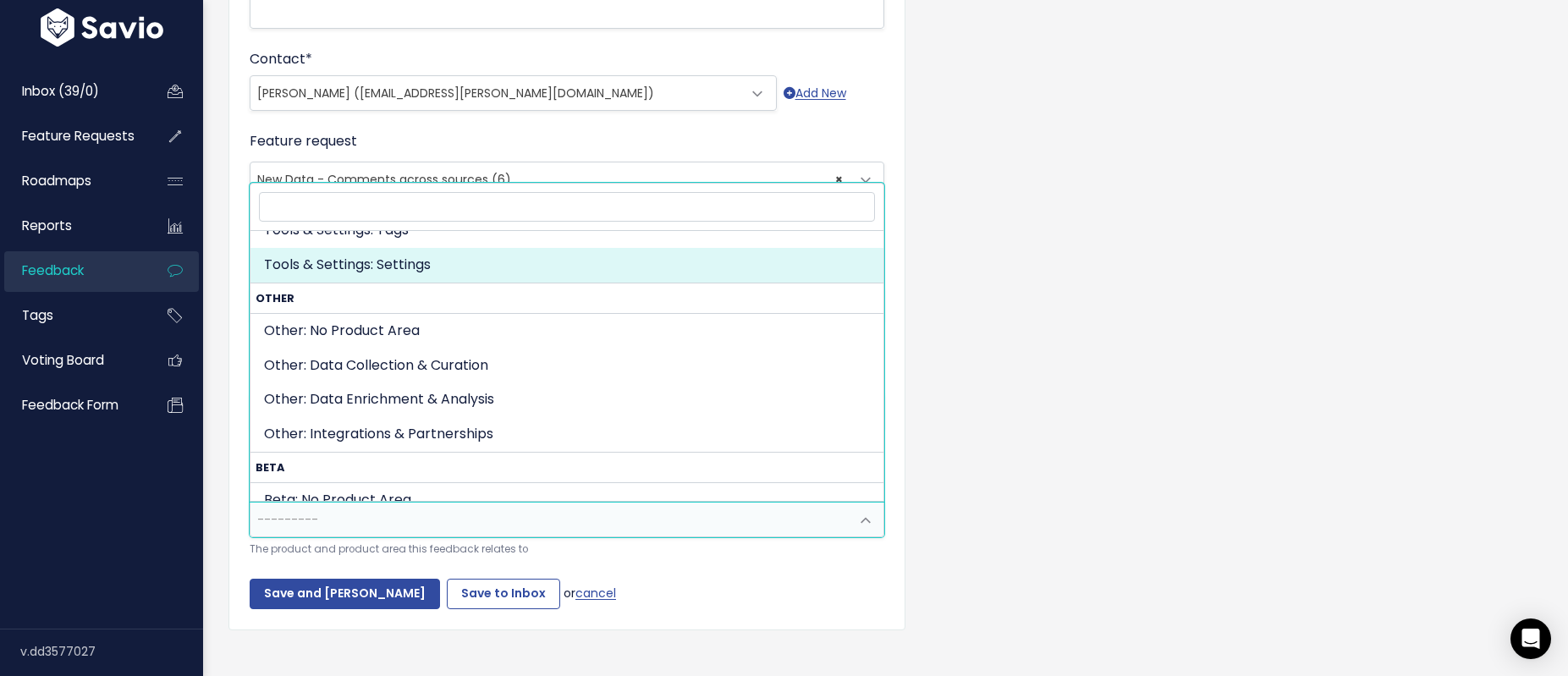
scroll to position [852, 0]
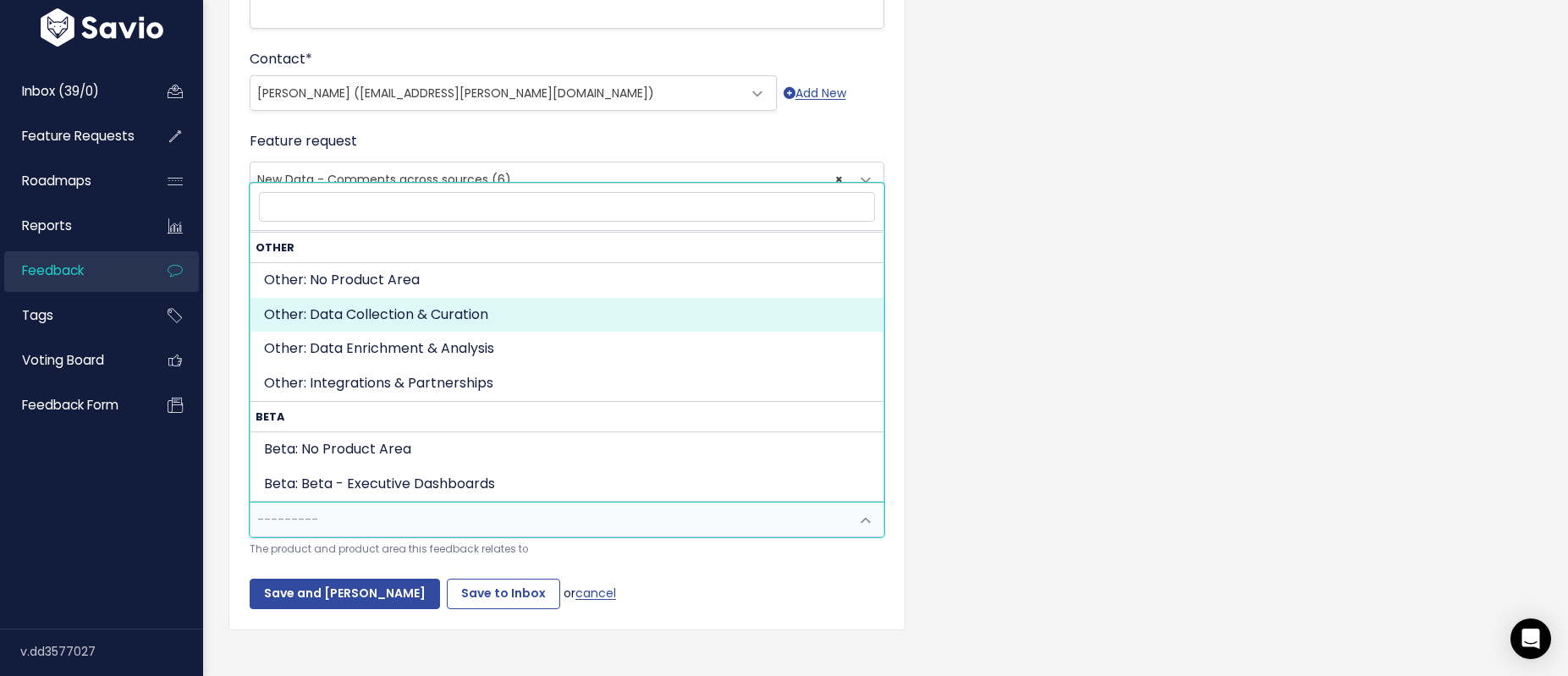
select select "OTHER:DATA_COLLECTION_CURATION"
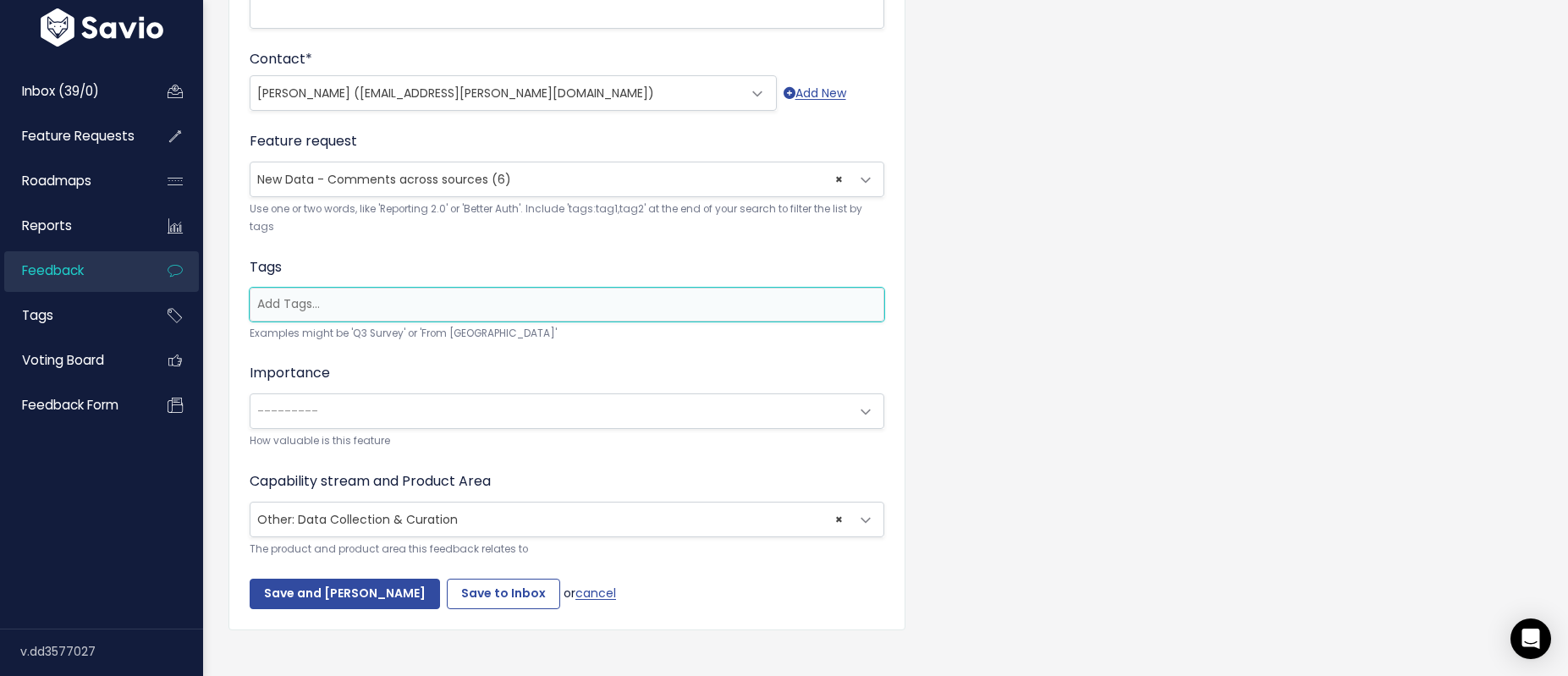
click at [307, 309] on input "search" at bounding box center [567, 304] width 633 height 17
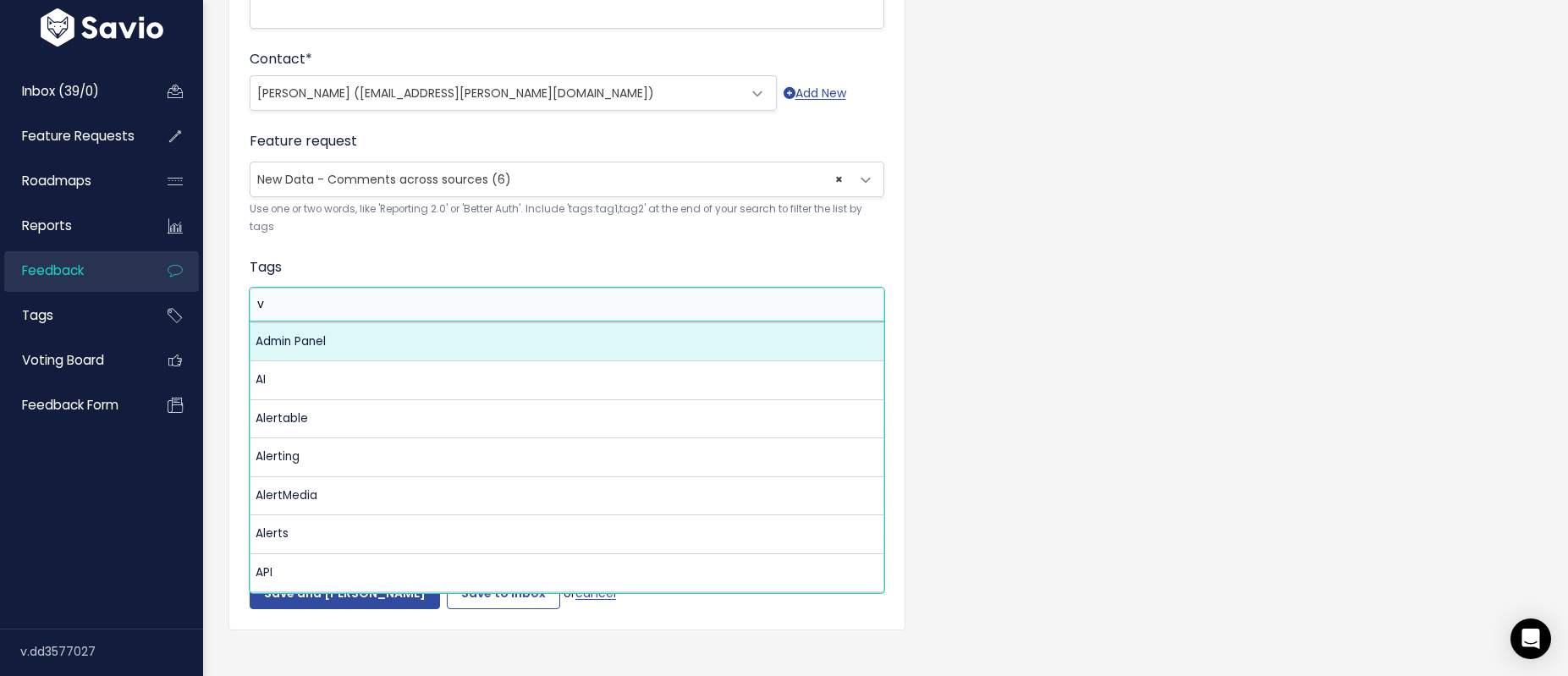
scroll to position [0, 0]
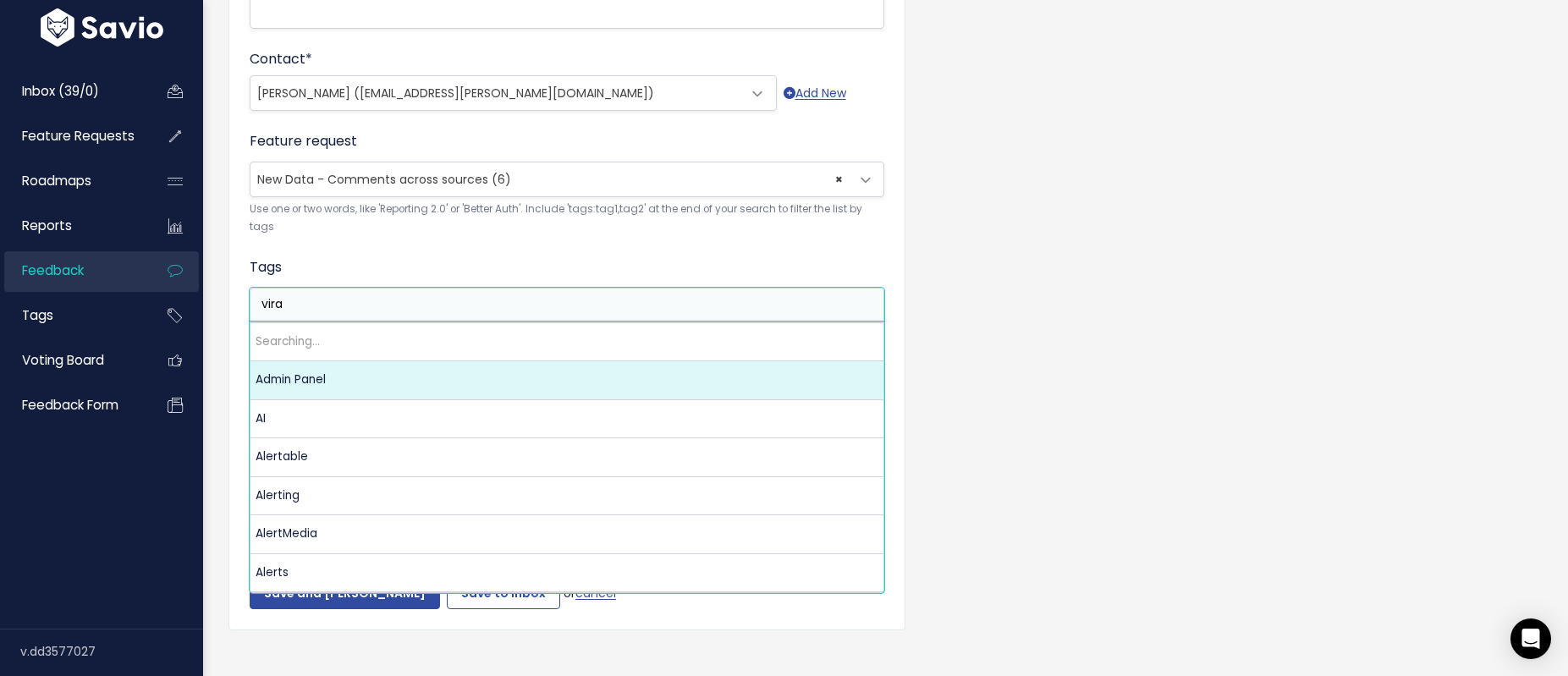
type input "viral"
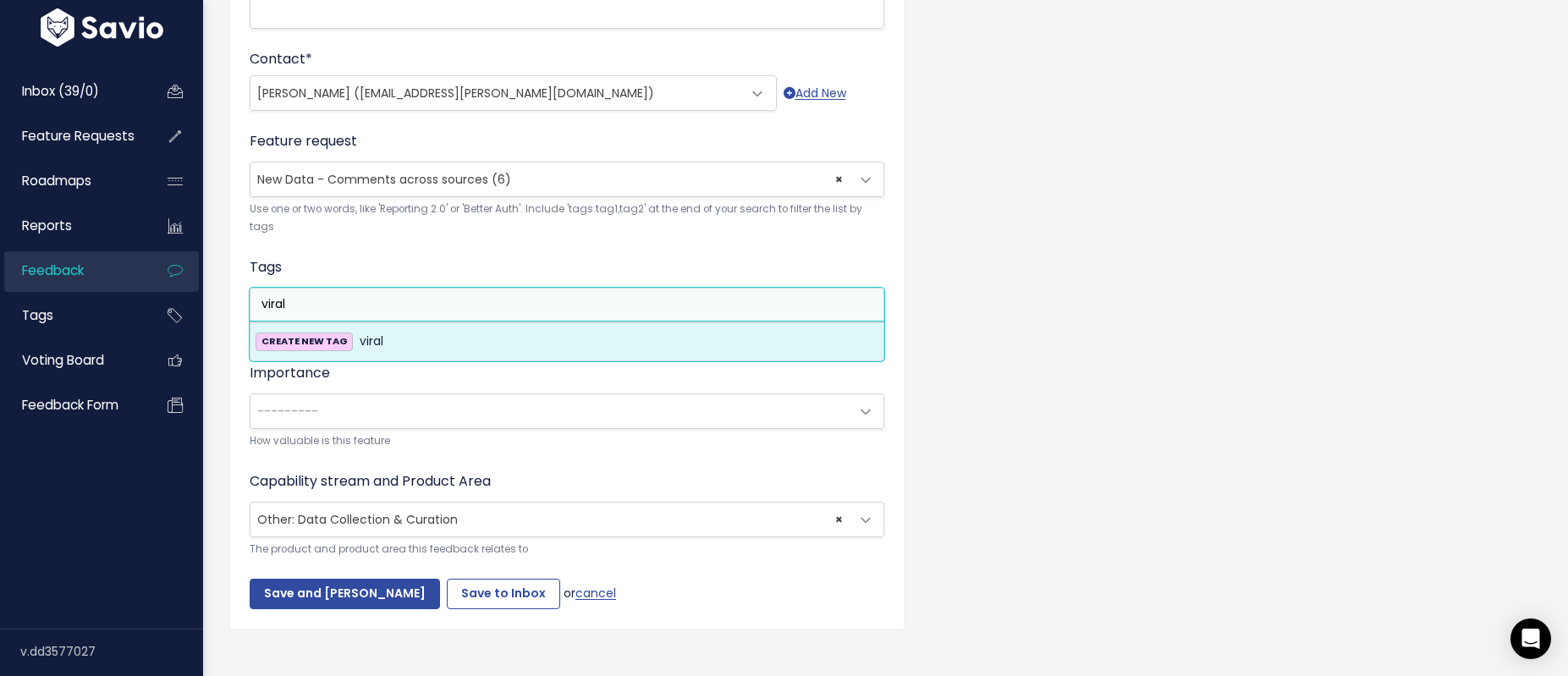
drag, startPoint x: 304, startPoint y: 303, endPoint x: 238, endPoint y: 302, distance: 66.0
click at [238, 302] on div "Customer Problem * Allan gave this feedback when talking about Insights, but it…" at bounding box center [567, 146] width 677 height 967
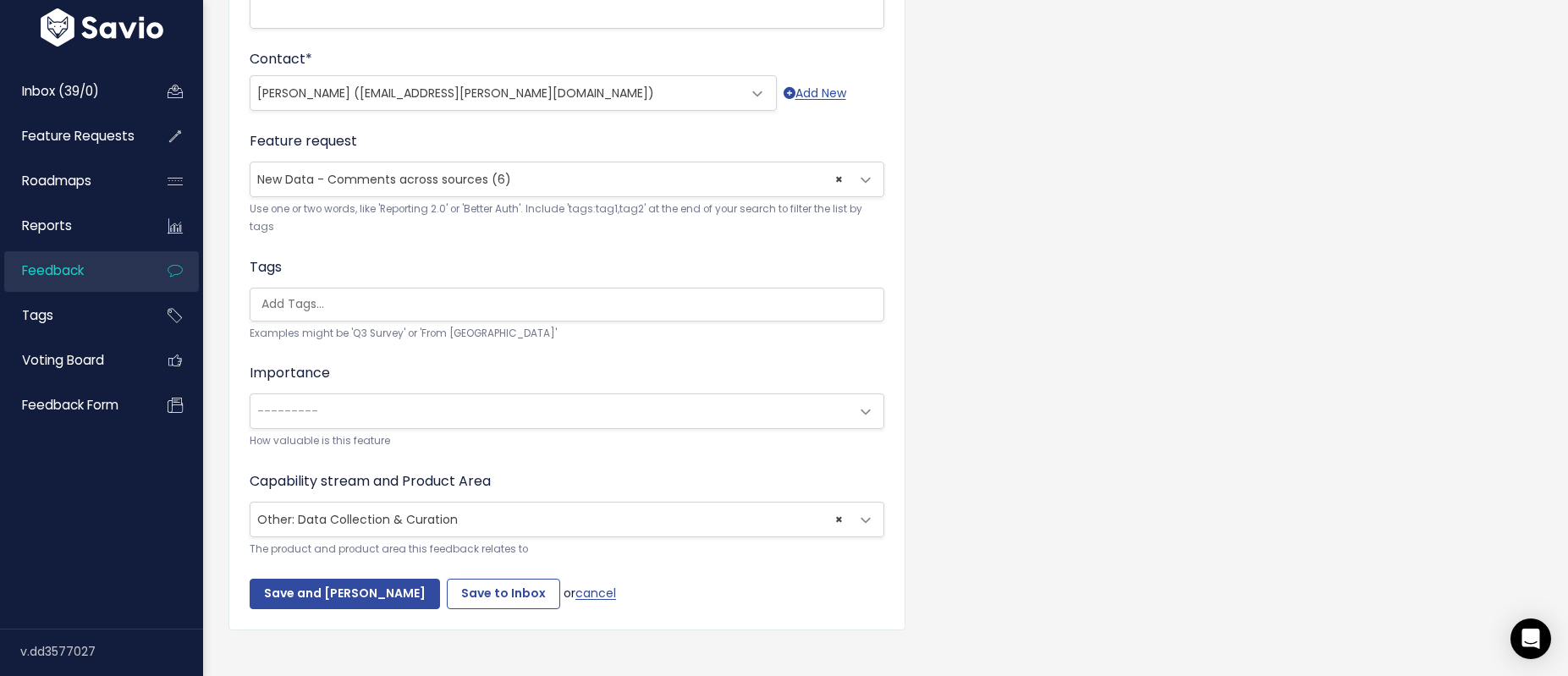
click at [453, 252] on form "Customer Problem * Allan gave this feedback when talking about Insights, but it…" at bounding box center [567, 147] width 635 height 925
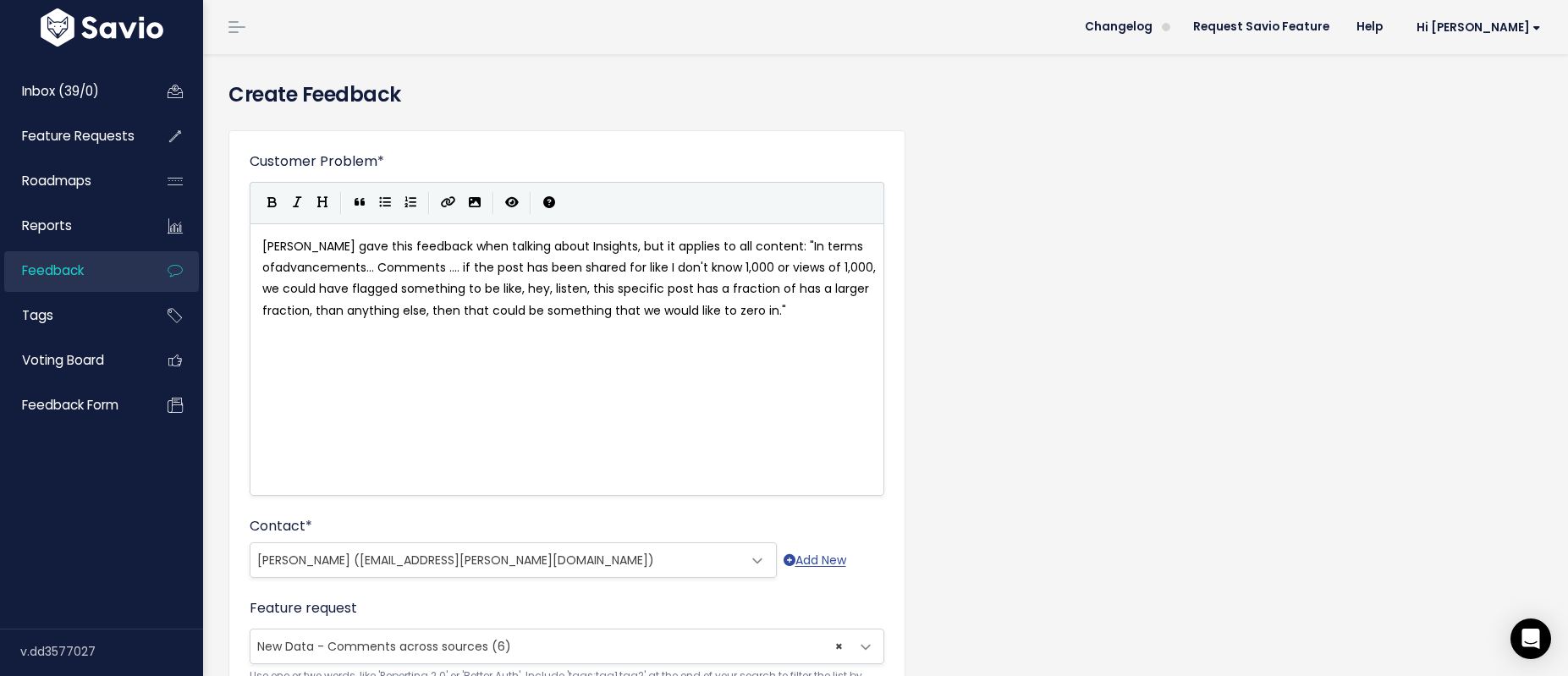
click at [370, 246] on span "Allan gave this feedback when talking about Insights, but it applies to all con…" at bounding box center [570, 278] width 617 height 81
click at [719, 254] on span "Allan gave this feedback when talking about Insights, but it applies to all con…" at bounding box center [570, 278] width 617 height 81
click at [737, 243] on span "Allan gave this feedback when talking about Insights, but it applies to all con…" at bounding box center [570, 278] width 617 height 81
drag, startPoint x: 409, startPoint y: 247, endPoint x: 291, endPoint y: 254, distance: 118.2
type textarea "wants to be able to kn"
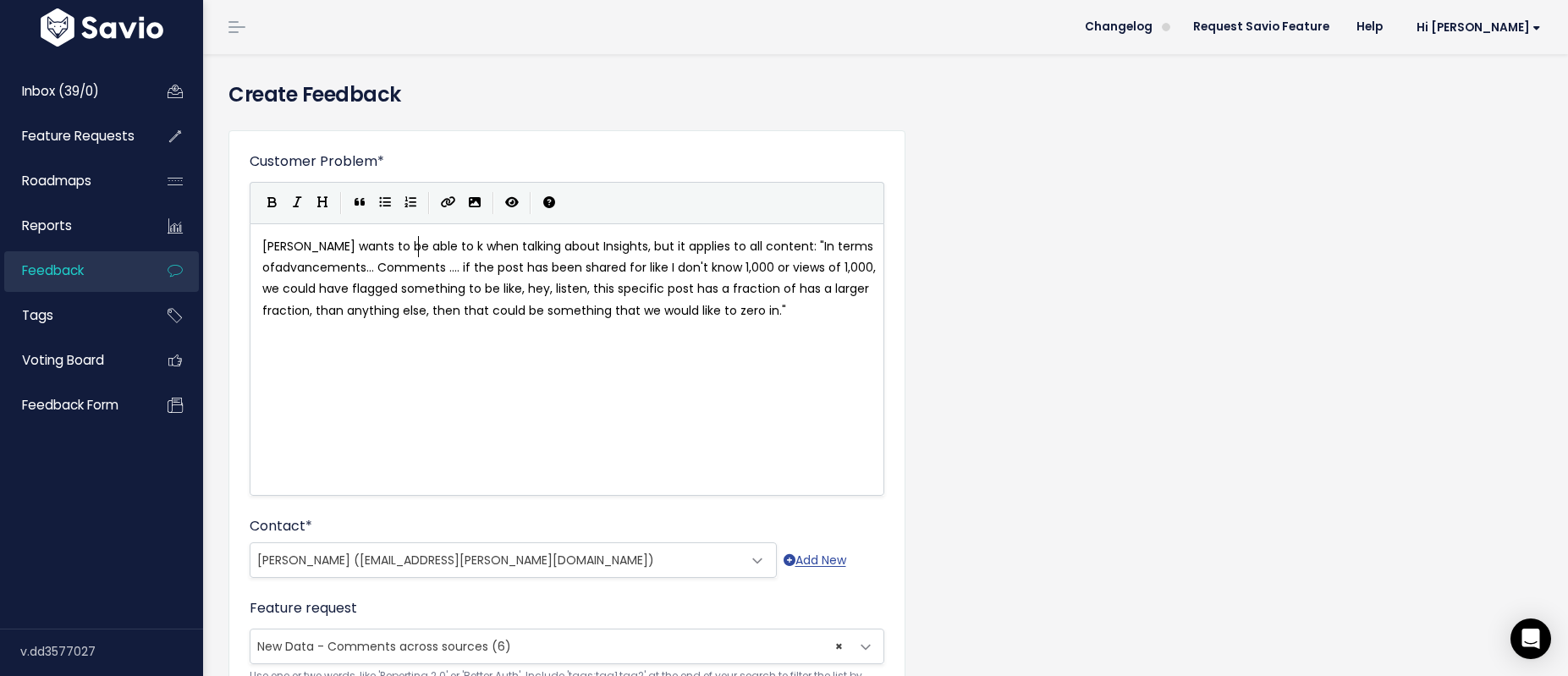
scroll to position [6, 129]
type textarea "know ehn"
type textarea "when a post goes viral. He gave the f"
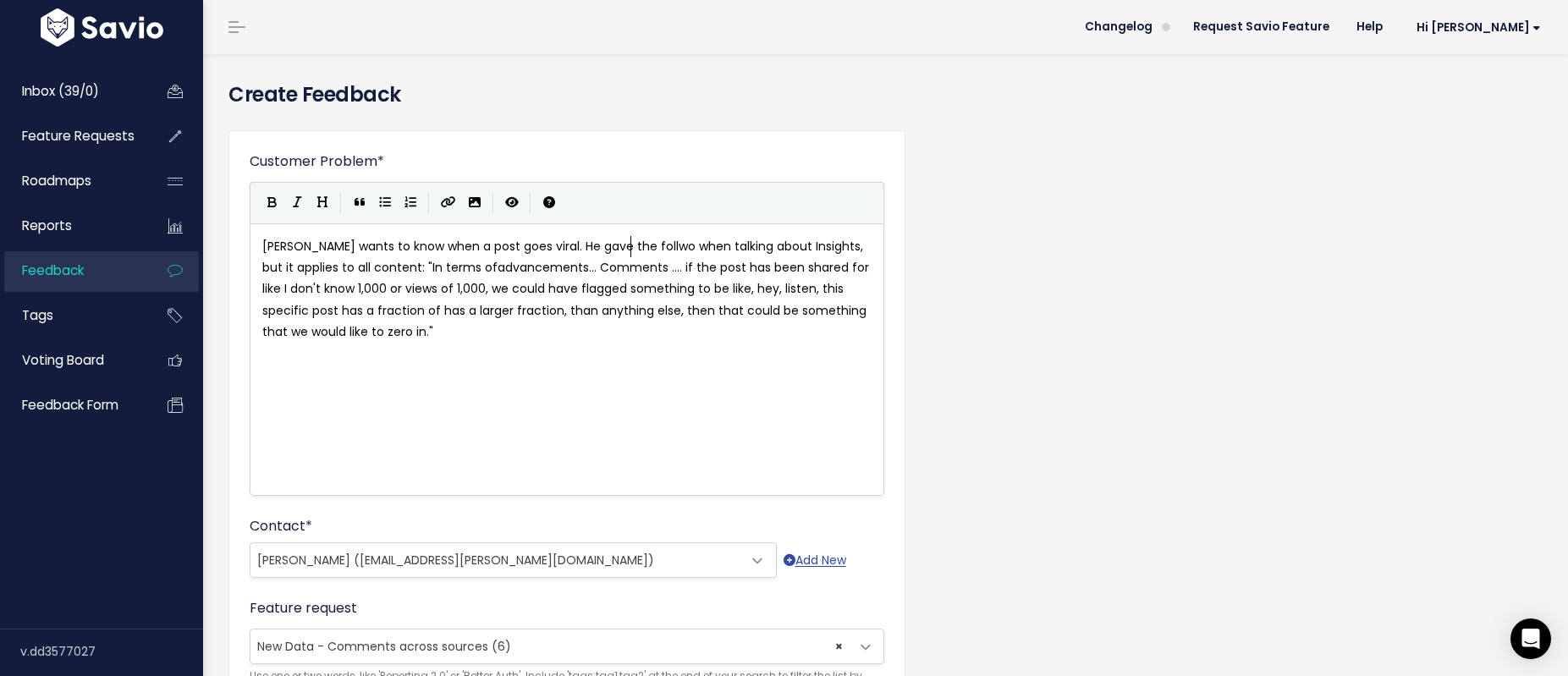
type textarea "follwoing"
click at [615, 245] on span "Allan wants to know when a post goes viral. He gave the follwoing when talking …" at bounding box center [573, 288] width 622 height 102
type textarea "o"
click at [635, 246] on span "Allan wants to know when a post goes viral. He gave the followoing when talking…" at bounding box center [574, 288] width 625 height 102
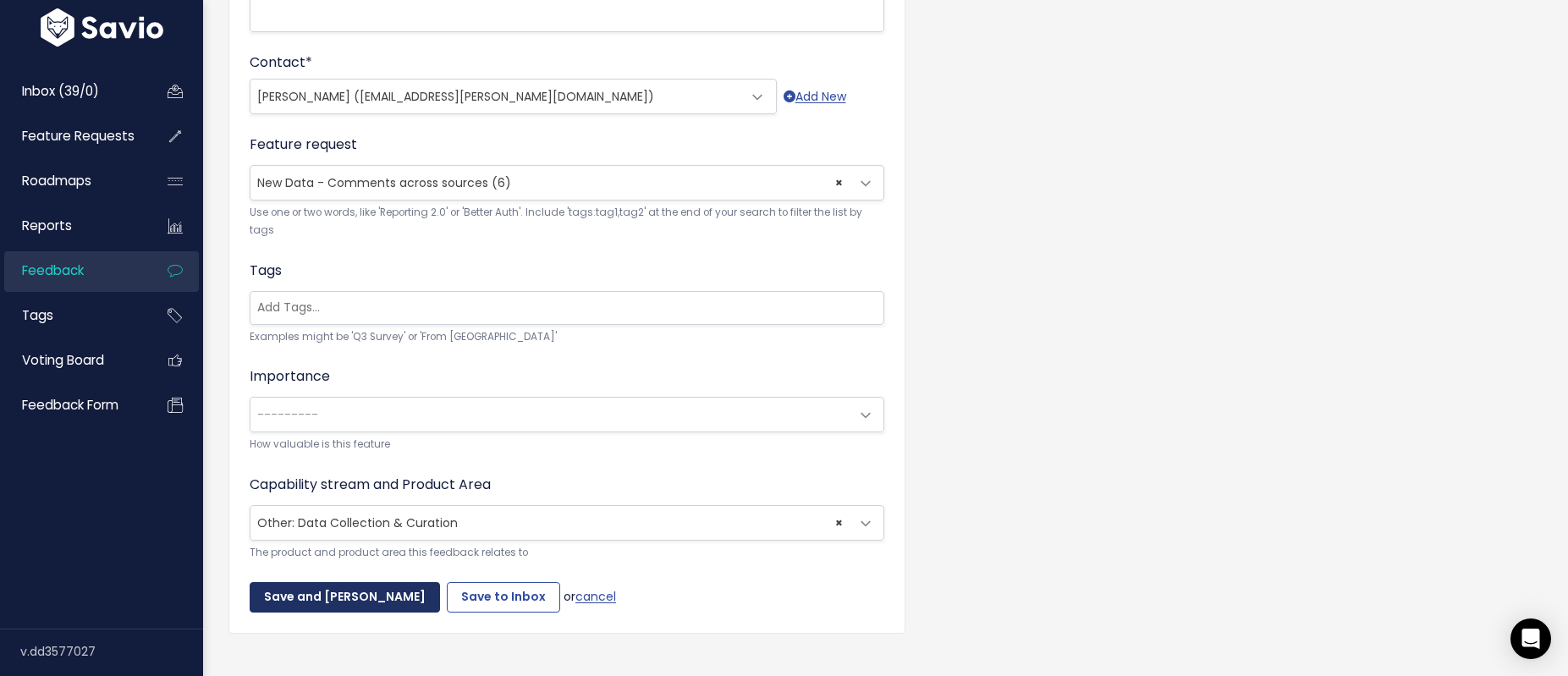
scroll to position [465, 0]
click at [310, 604] on input "Save and Mark Triaged" at bounding box center [345, 597] width 190 height 31
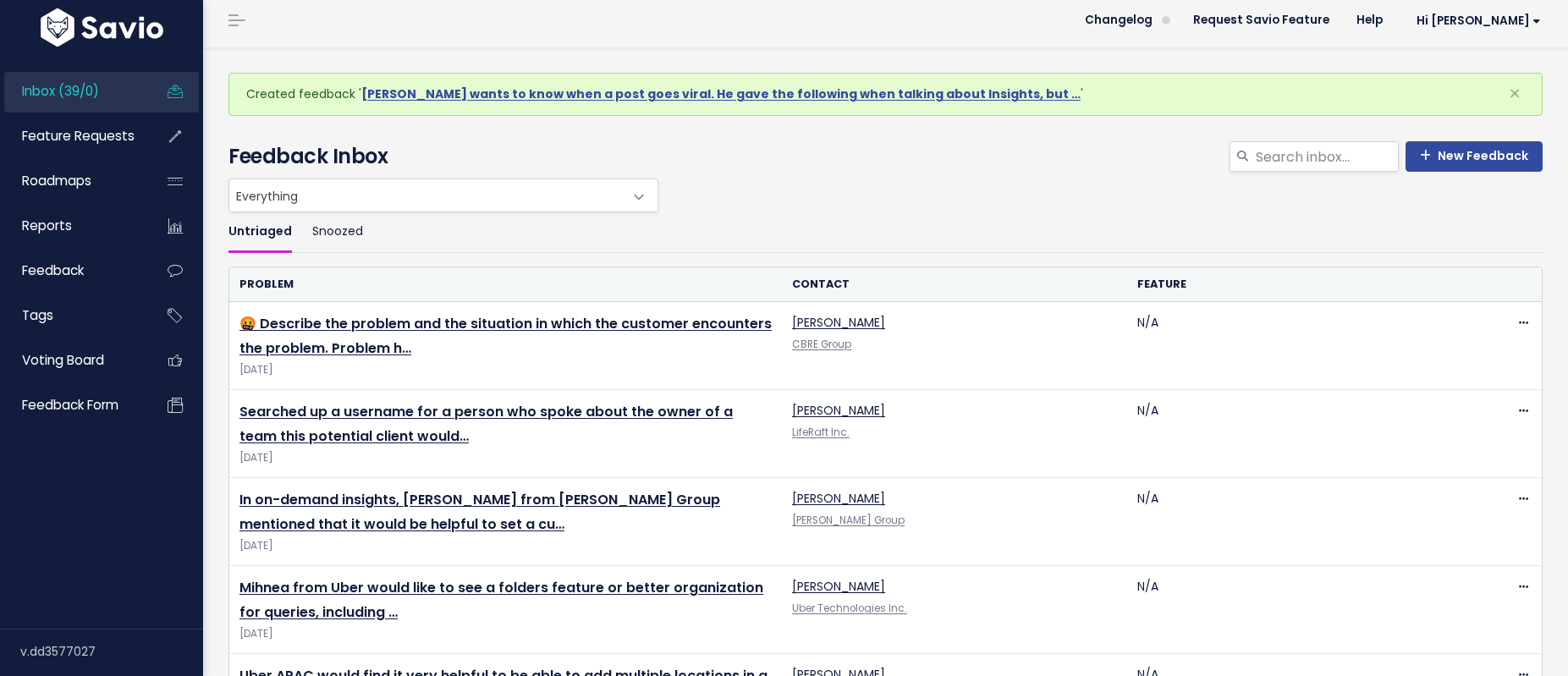
click at [662, 104] on div "Created feedback ' Allan wants to know when a post goes viral. He gave the foll…" at bounding box center [886, 93] width 1315 height 43
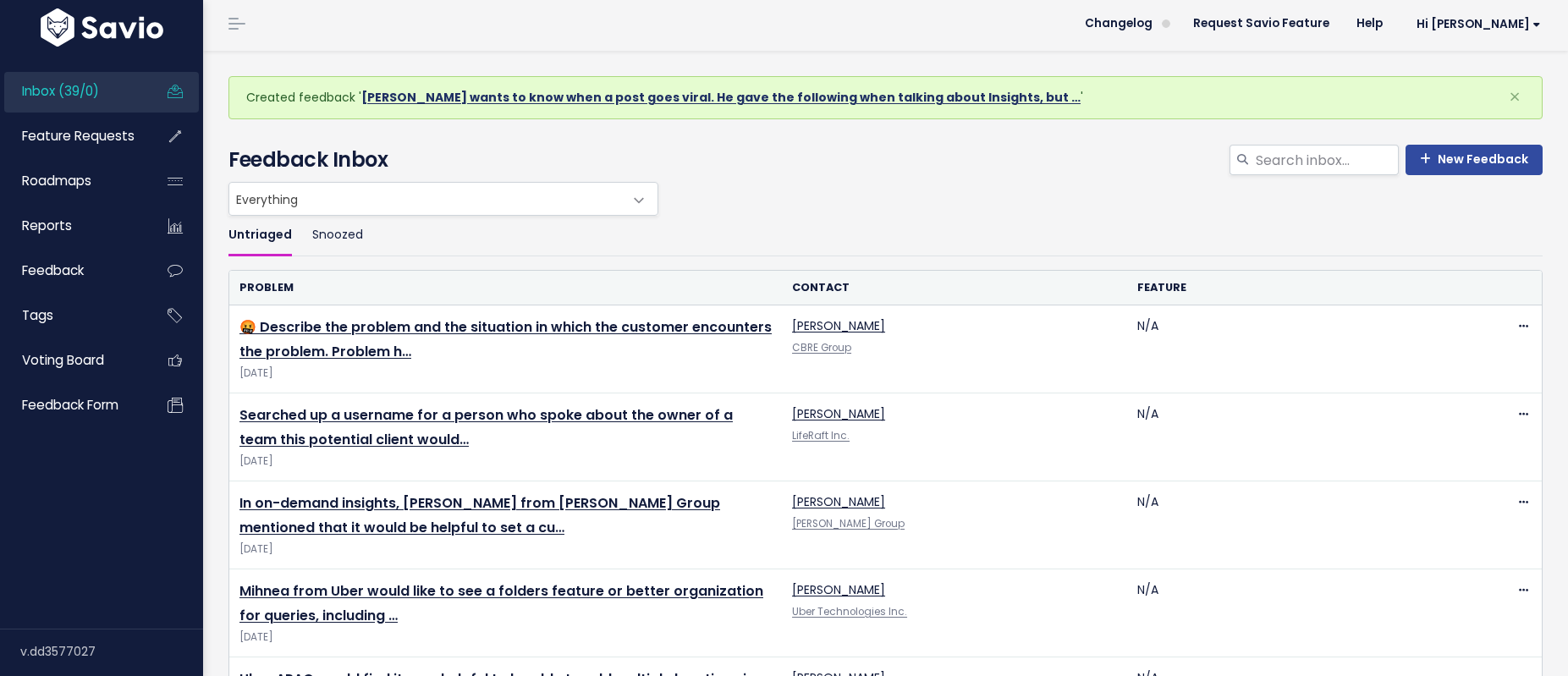
click at [660, 98] on link "Allan wants to know when a post goes viral. He gave the following when talking …" at bounding box center [721, 97] width 719 height 17
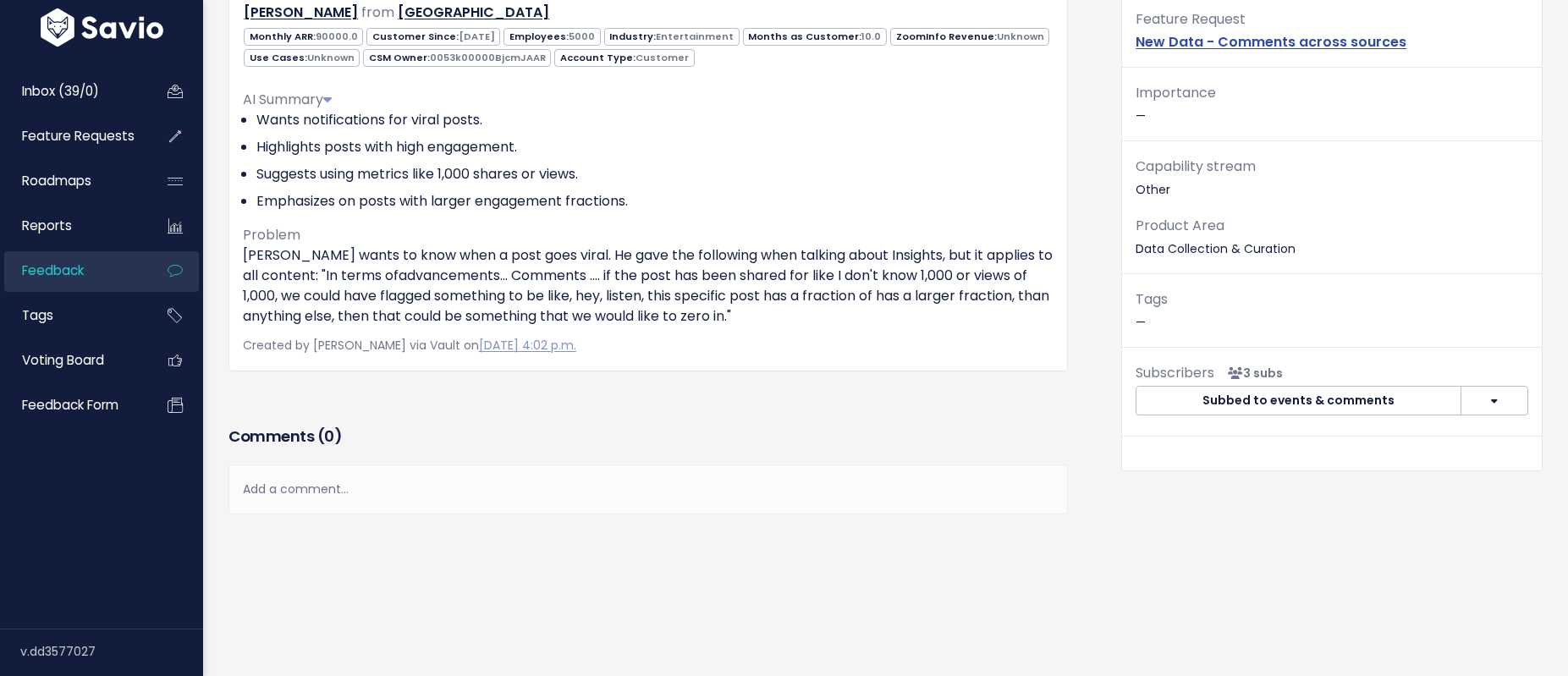
scroll to position [193, 0]
click at [313, 477] on div "Add a comment..." at bounding box center [648, 488] width 839 height 50
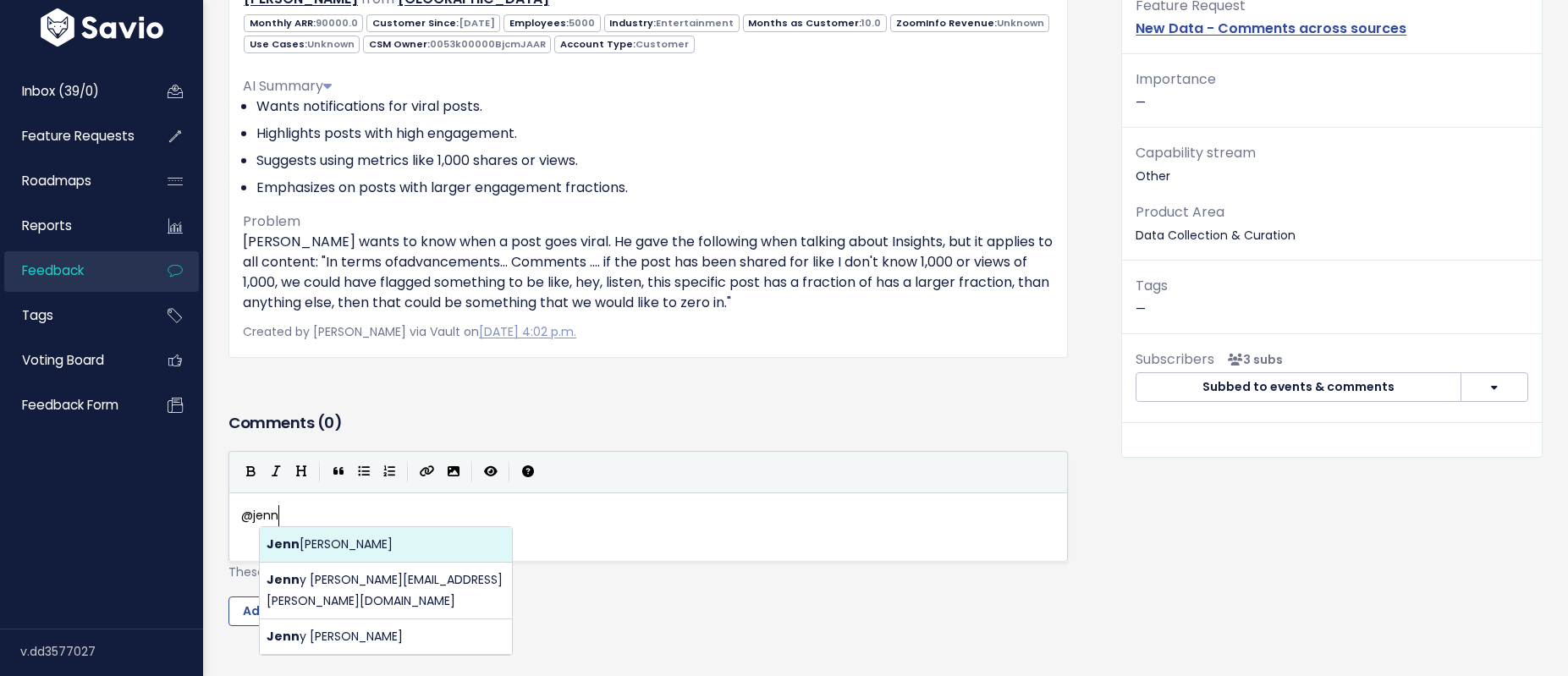
scroll to position [6, 38]
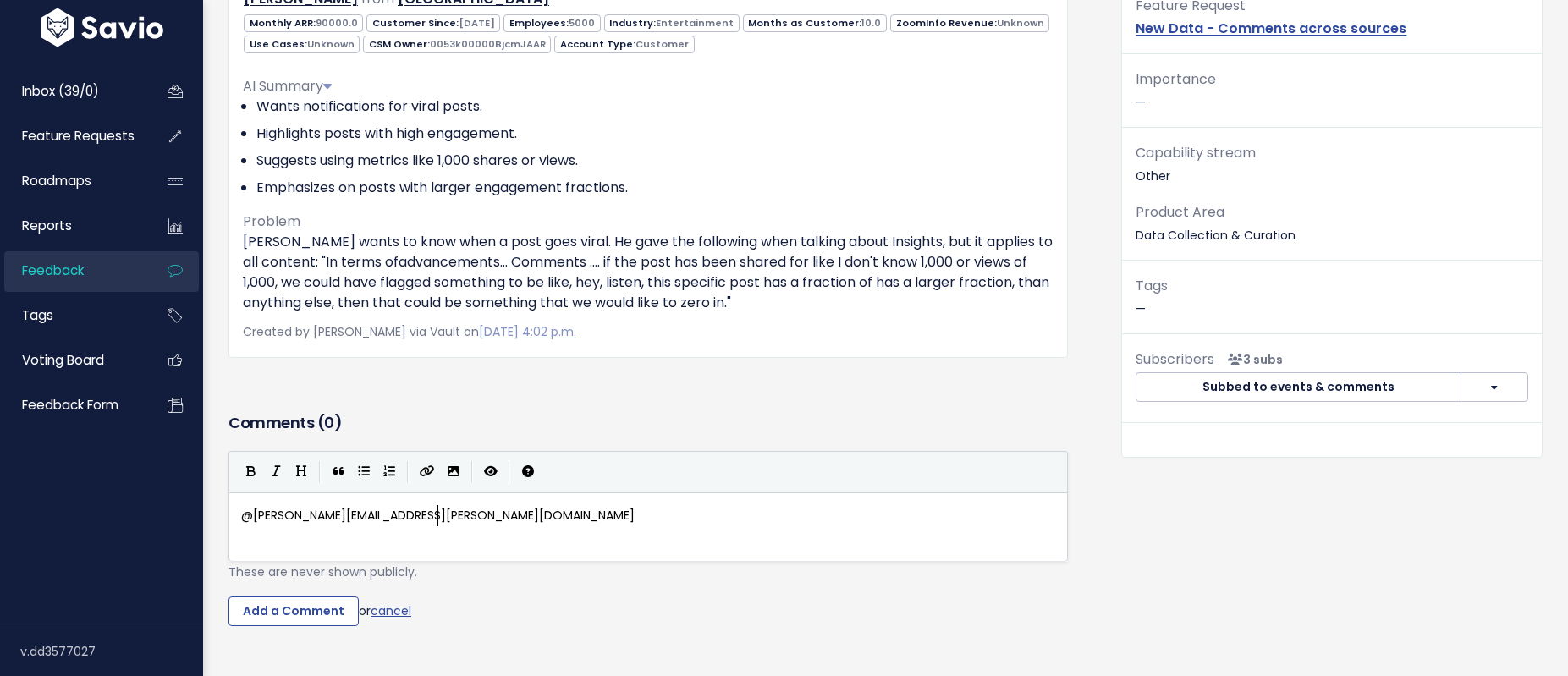
click at [375, 610] on body "Inbox (39/0) Feature Requests Roadmaps ×" at bounding box center [784, 298] width 1568 height 982
type textarea "@[PERSON_NAME][EMAIL_ADDRESS][PERSON_NAME][DOMAIN_NAME] FYU"
type textarea "I"
click at [299, 622] on input "Add a Comment" at bounding box center [294, 611] width 130 height 31
